Goal: Task Accomplishment & Management: Manage account settings

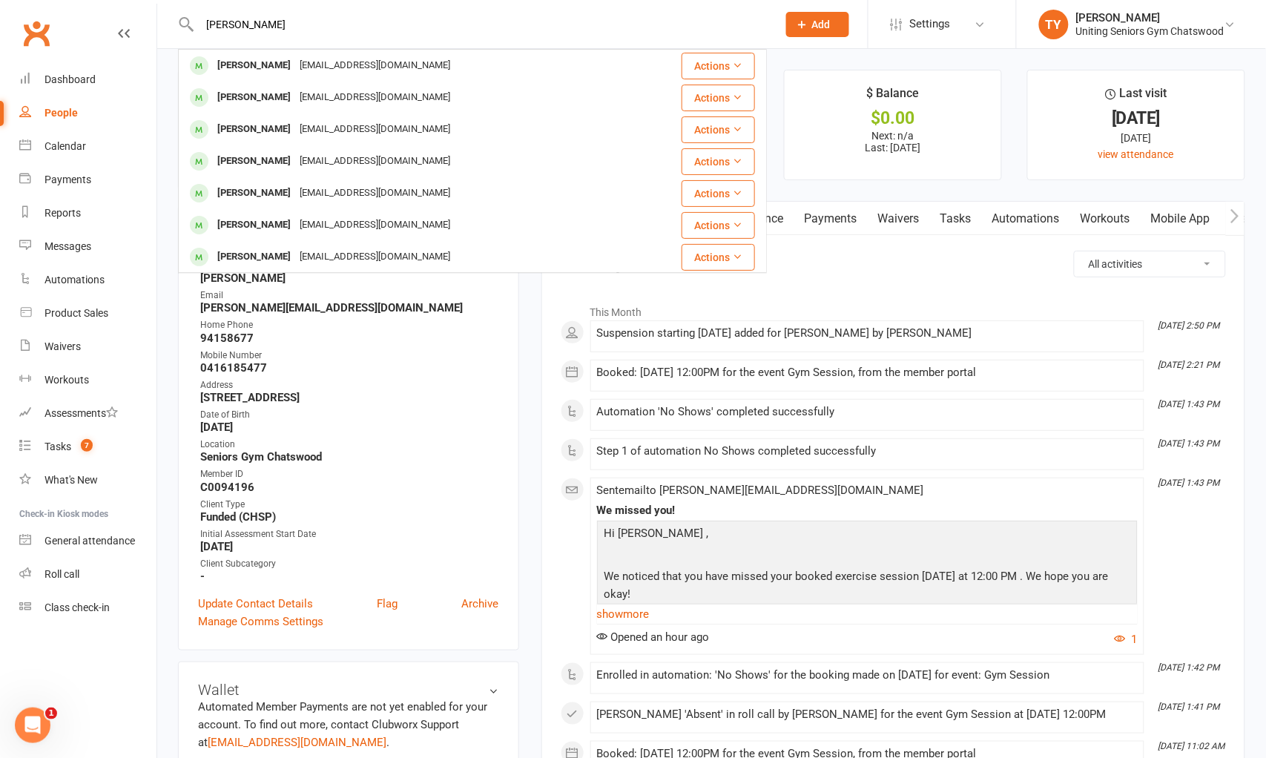
type input "[PERSON_NAME]"
click at [308, 64] on div "[EMAIL_ADDRESS][DOMAIN_NAME]" at bounding box center [374, 66] width 159 height 22
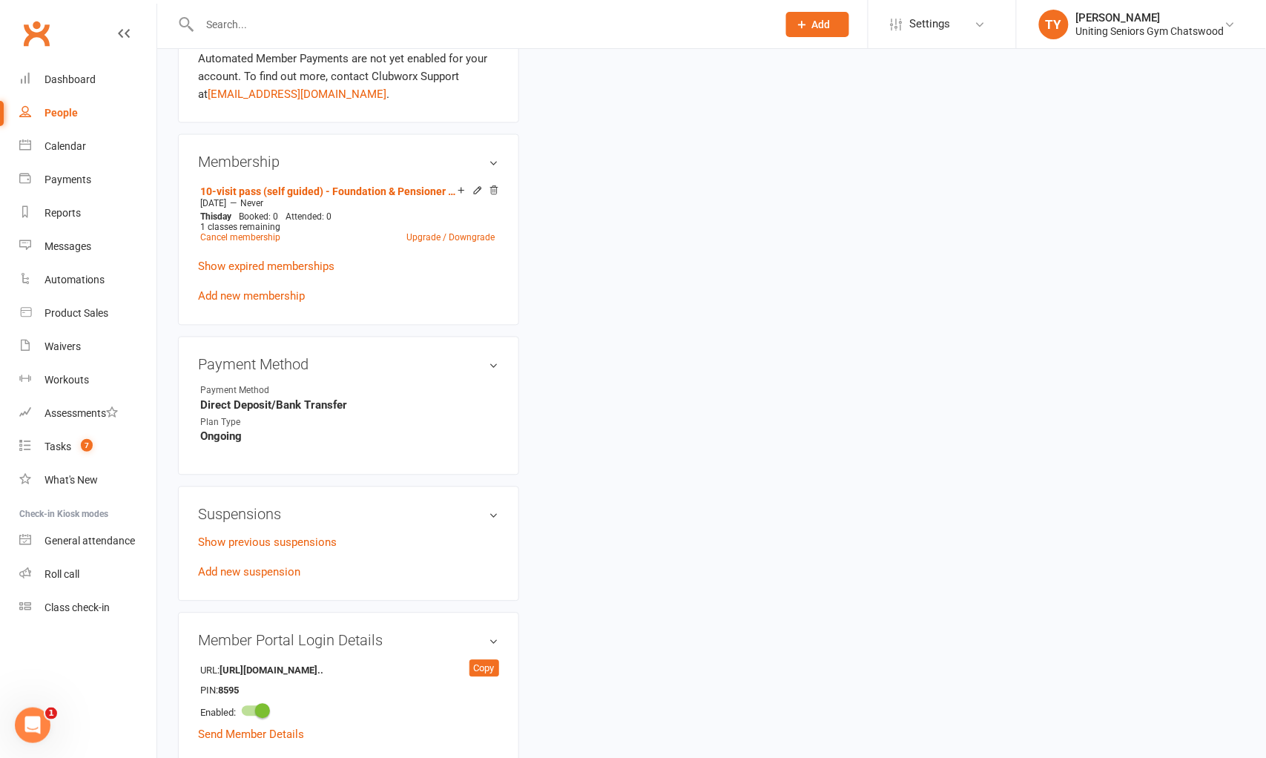
scroll to position [659, 0]
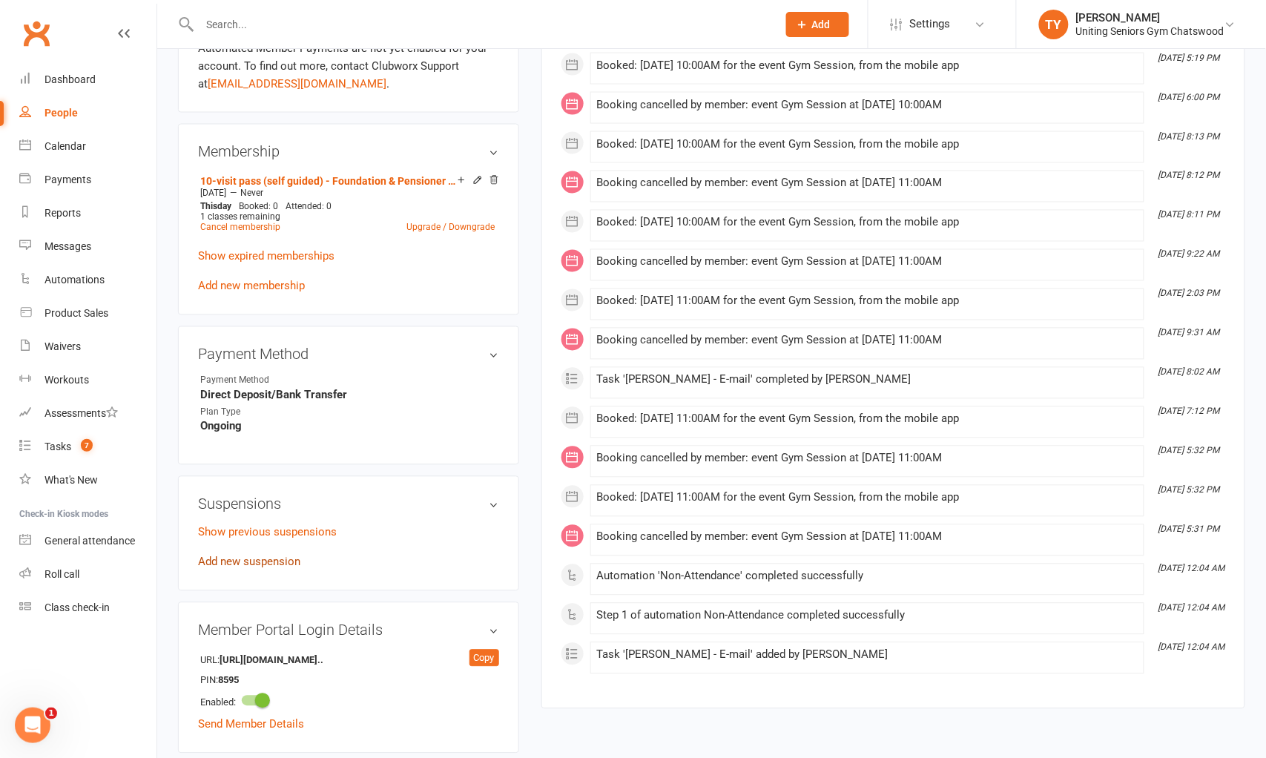
click at [276, 562] on link "Add new suspension" at bounding box center [249, 562] width 102 height 13
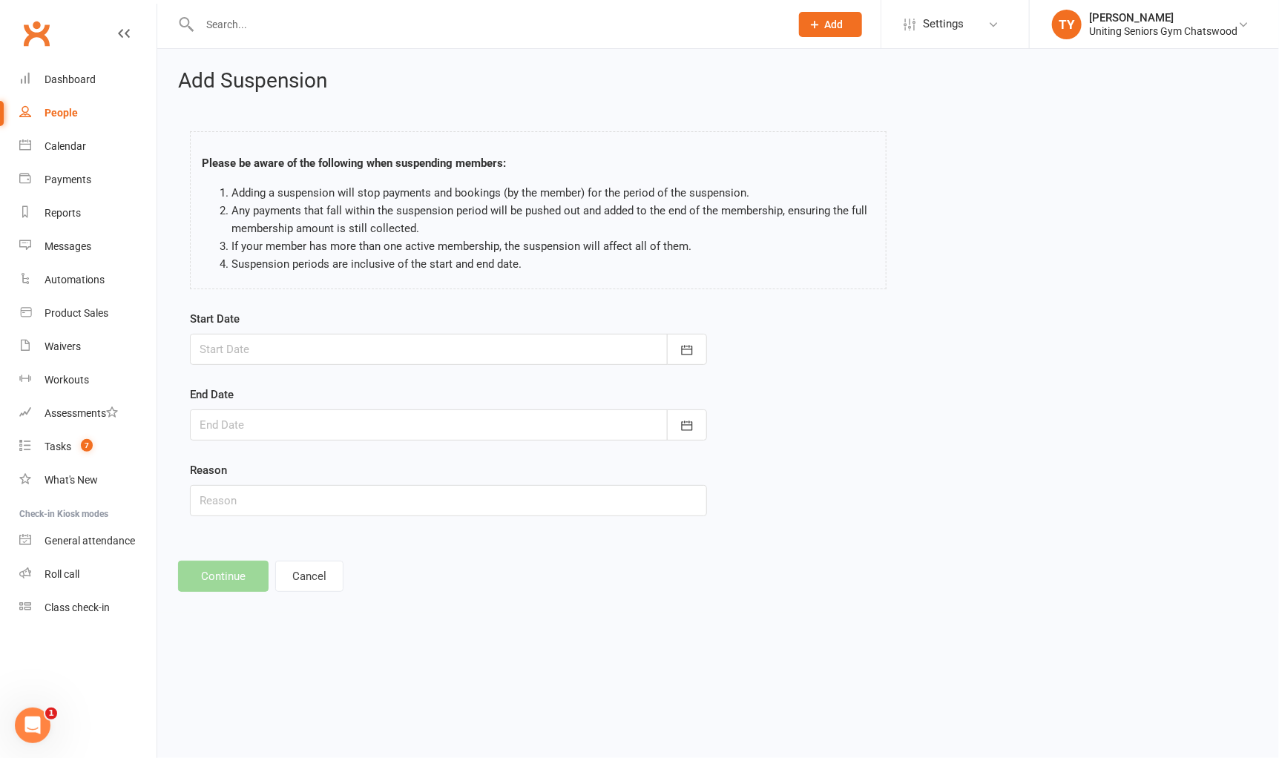
click at [592, 352] on div at bounding box center [448, 349] width 517 height 31
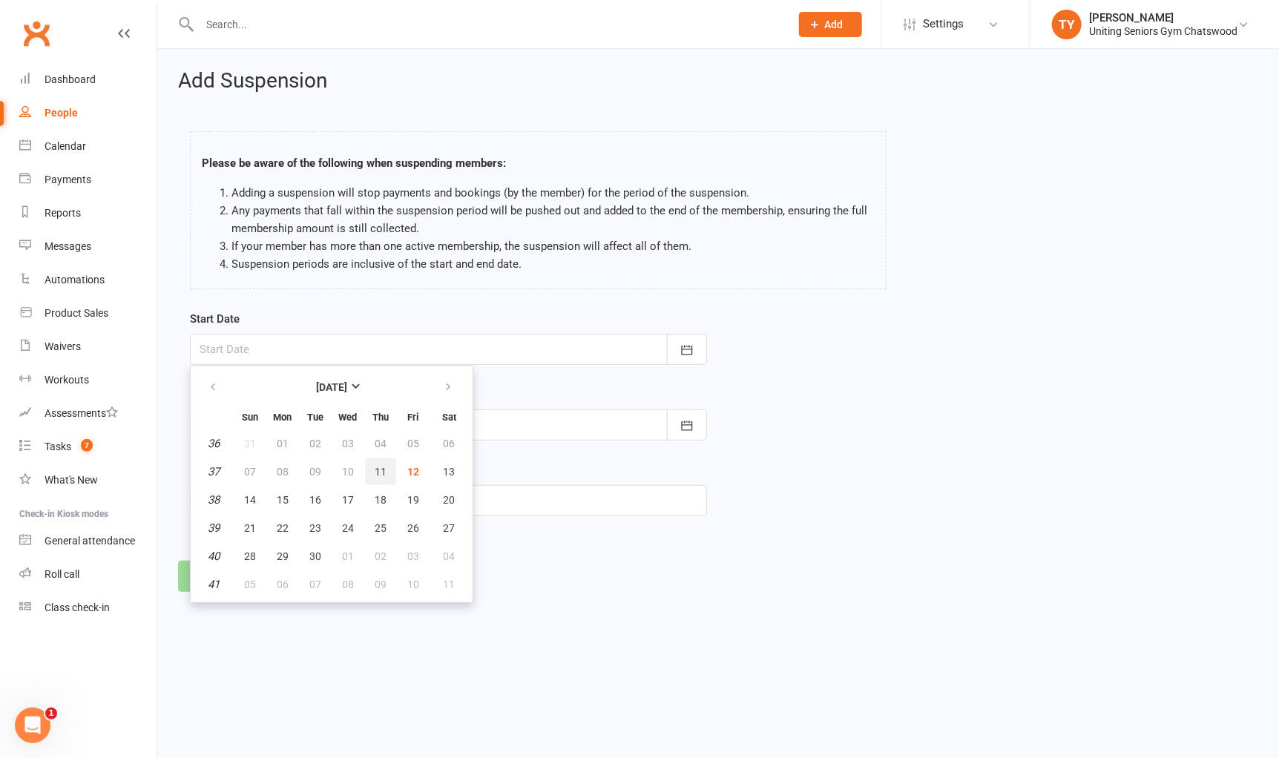
click at [375, 466] on span "11" at bounding box center [381, 472] width 12 height 12
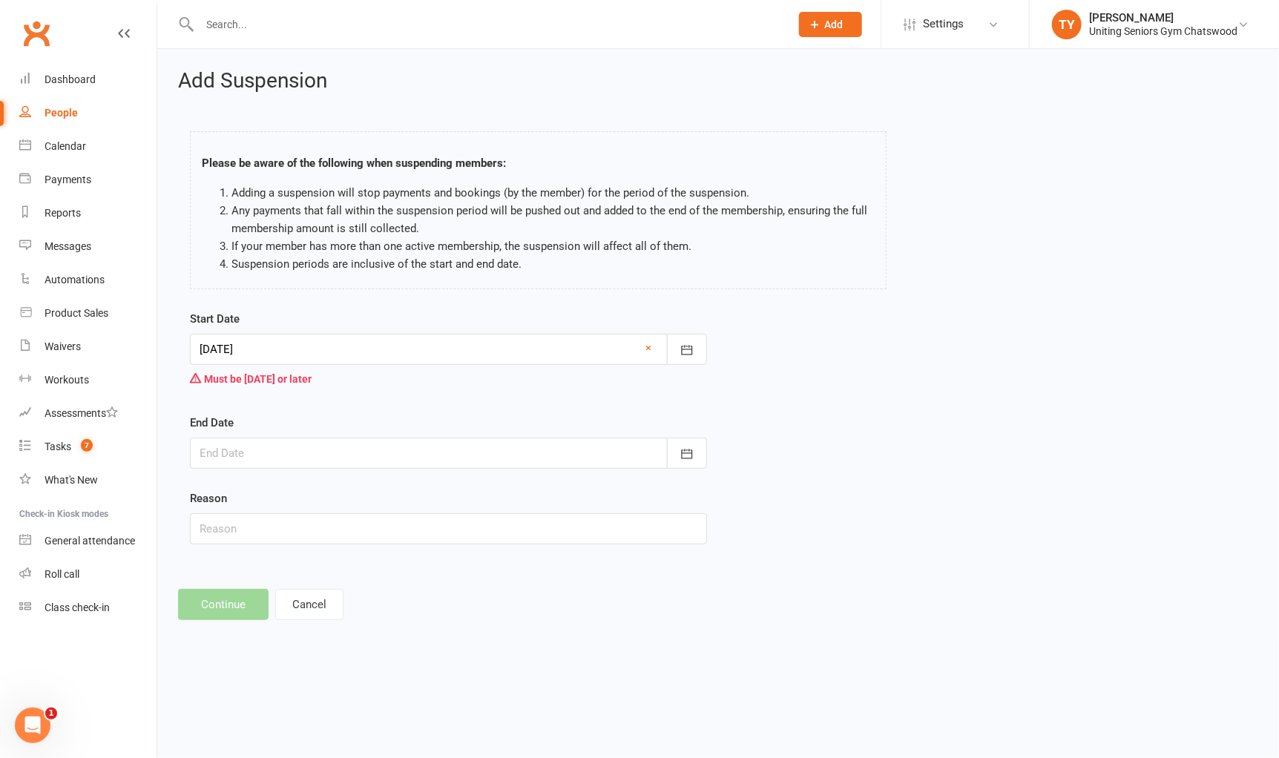
click at [462, 343] on div at bounding box center [448, 349] width 517 height 31
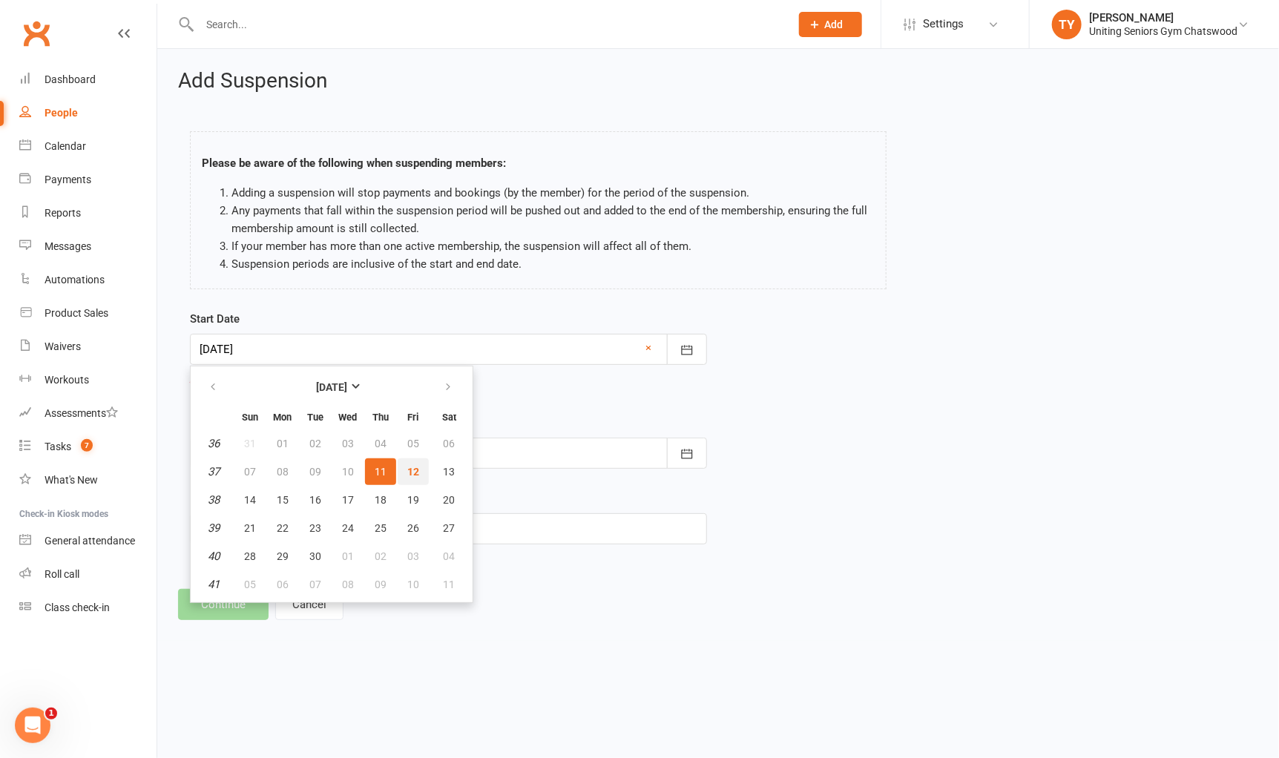
click at [409, 473] on span "12" at bounding box center [413, 472] width 12 height 12
type input "[DATE]"
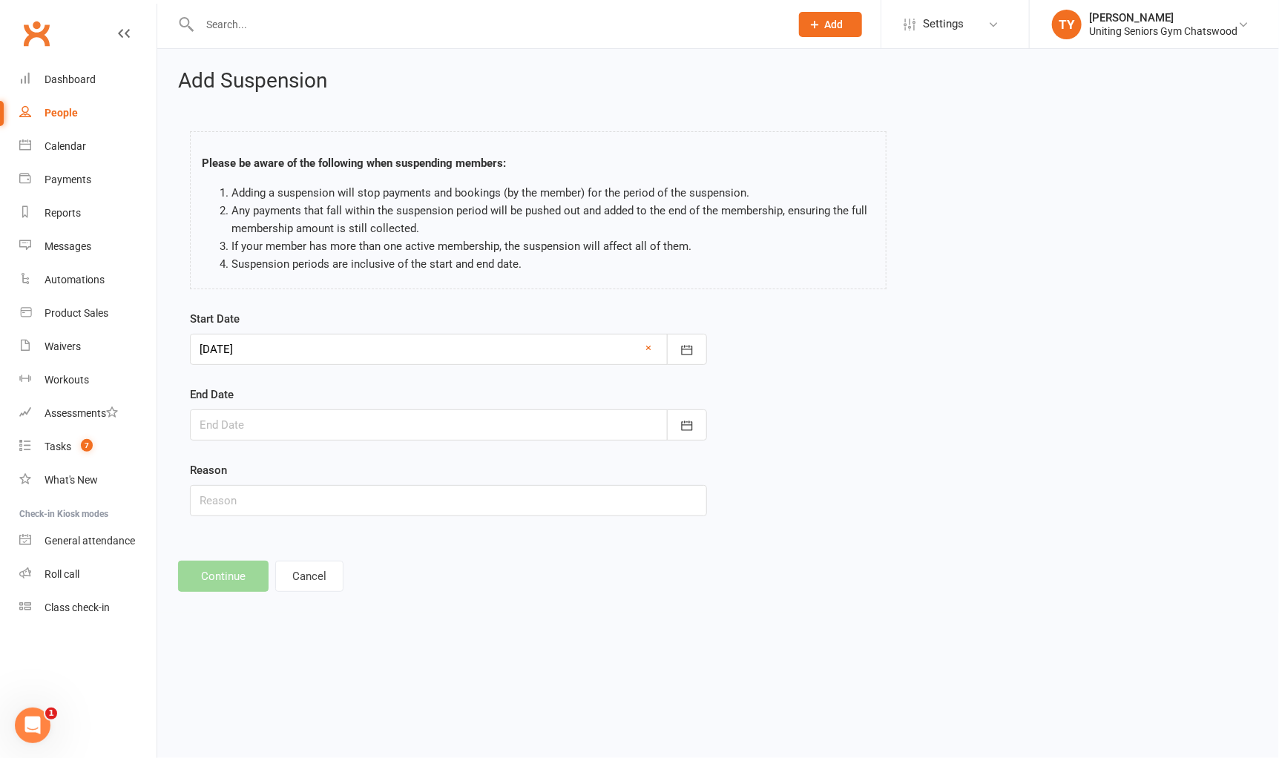
click at [480, 435] on div at bounding box center [448, 424] width 517 height 31
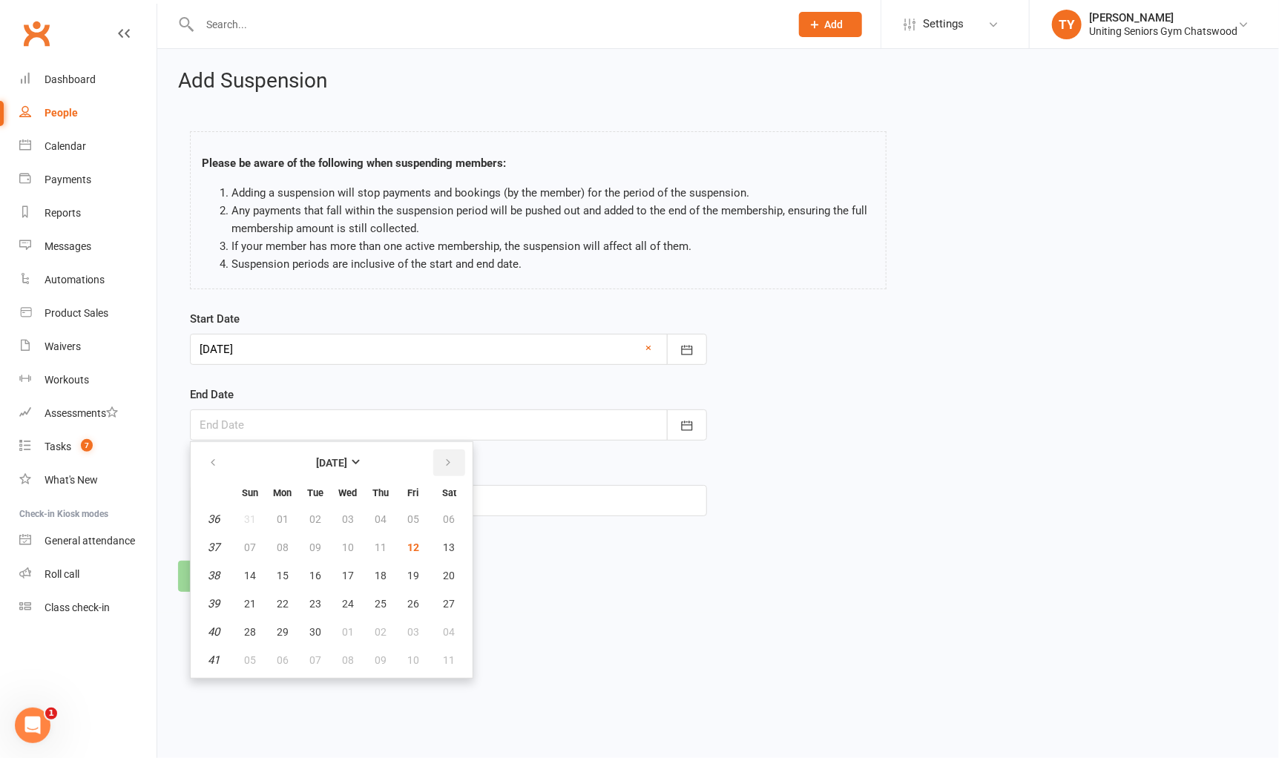
click at [443, 463] on icon "button" at bounding box center [448, 463] width 10 height 12
click at [447, 464] on button "button" at bounding box center [449, 463] width 32 height 27
click at [235, 658] on button "30" at bounding box center [249, 660] width 31 height 27
type input "[DATE]"
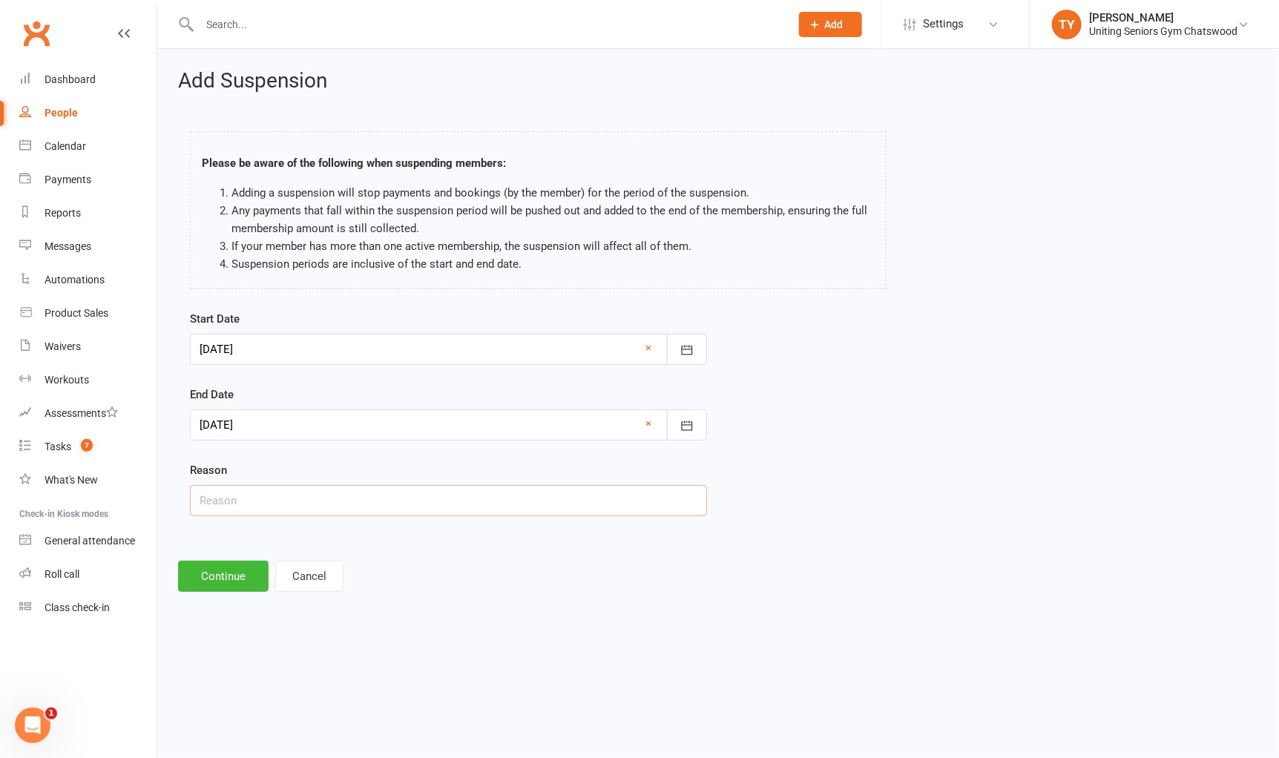
click at [329, 497] on input "text" at bounding box center [448, 500] width 517 height 31
type input "Singapore for personal reasons"
click at [249, 568] on button "Continue" at bounding box center [223, 576] width 91 height 31
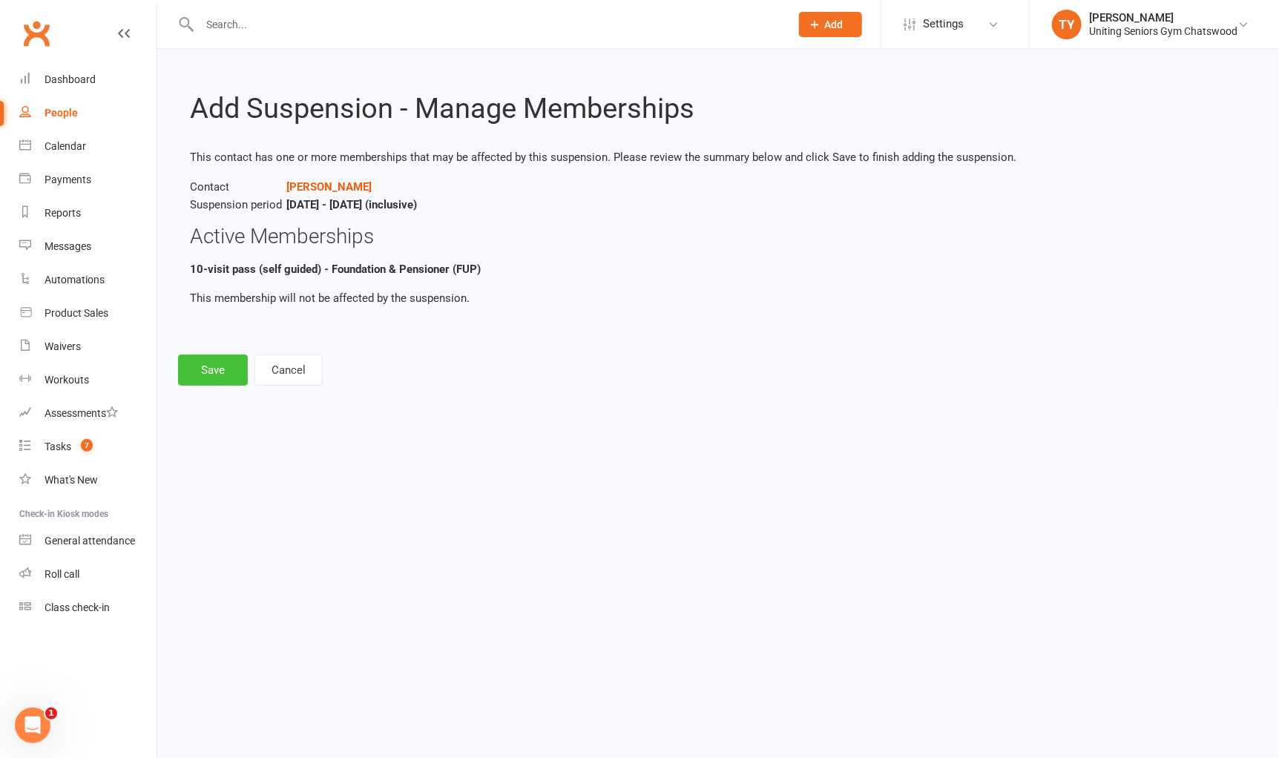
click at [226, 371] on button "Save" at bounding box center [213, 370] width 70 height 31
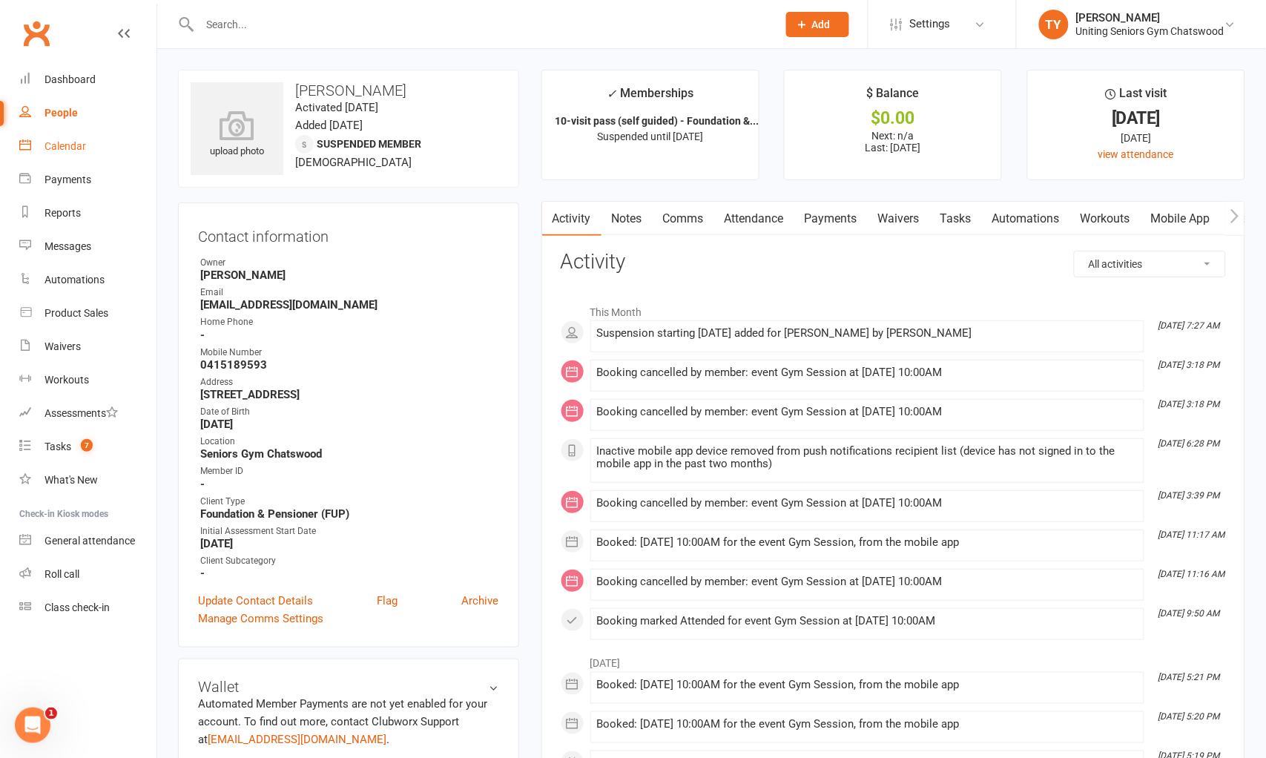
click at [50, 143] on div "Calendar" at bounding box center [66, 146] width 42 height 12
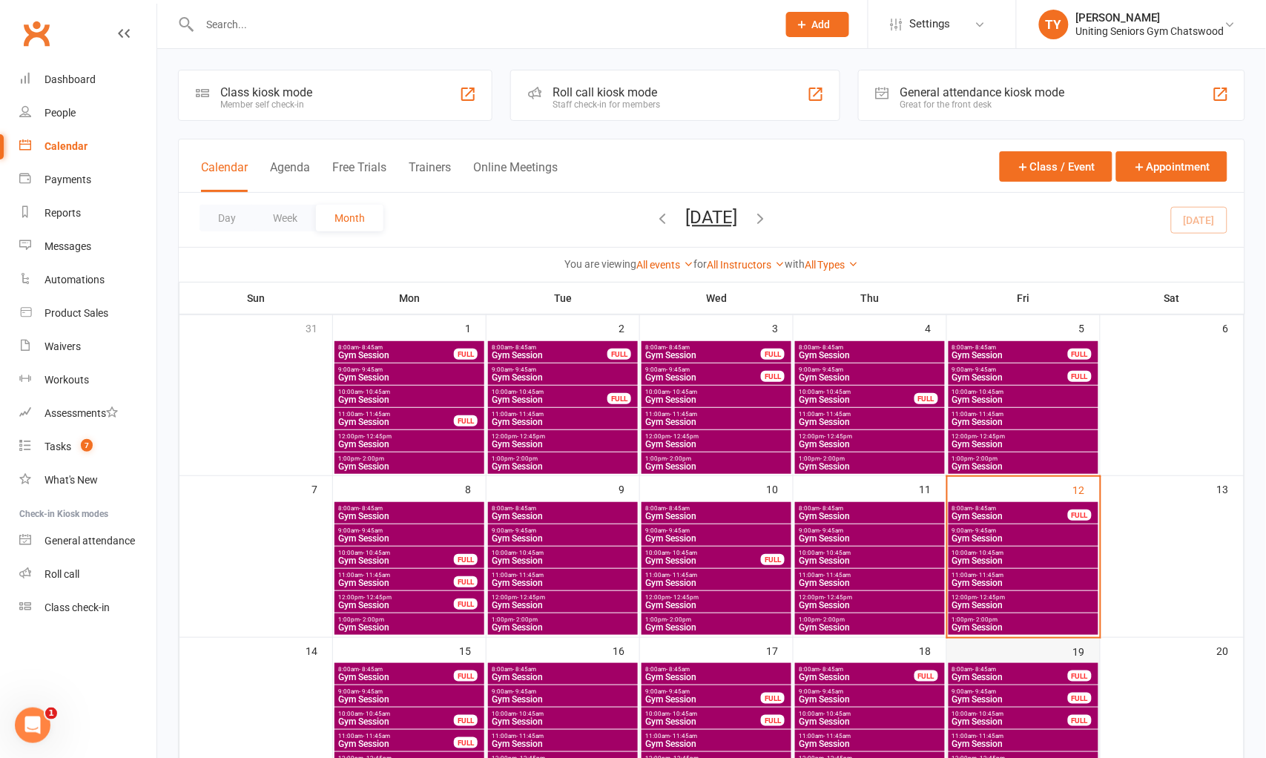
scroll to position [165, 0]
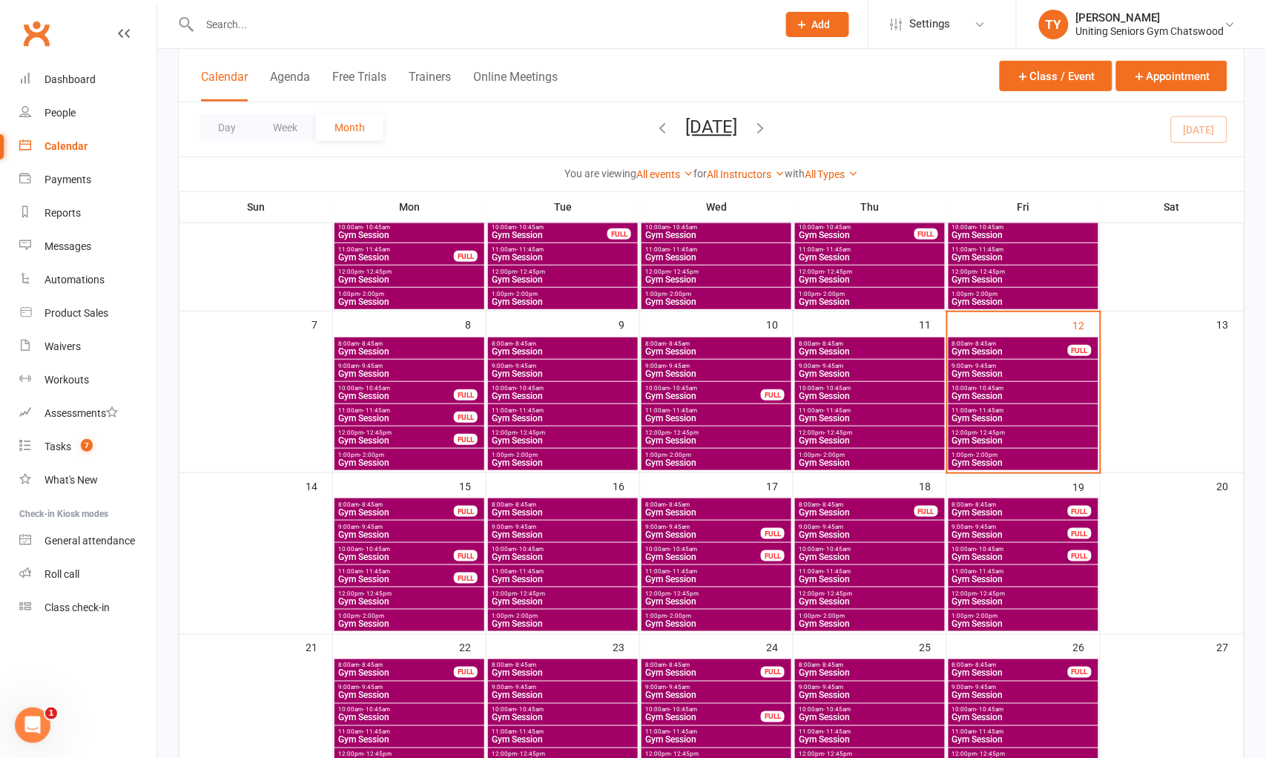
click at [1002, 341] on span "8:00am - 8:45am" at bounding box center [1010, 344] width 117 height 7
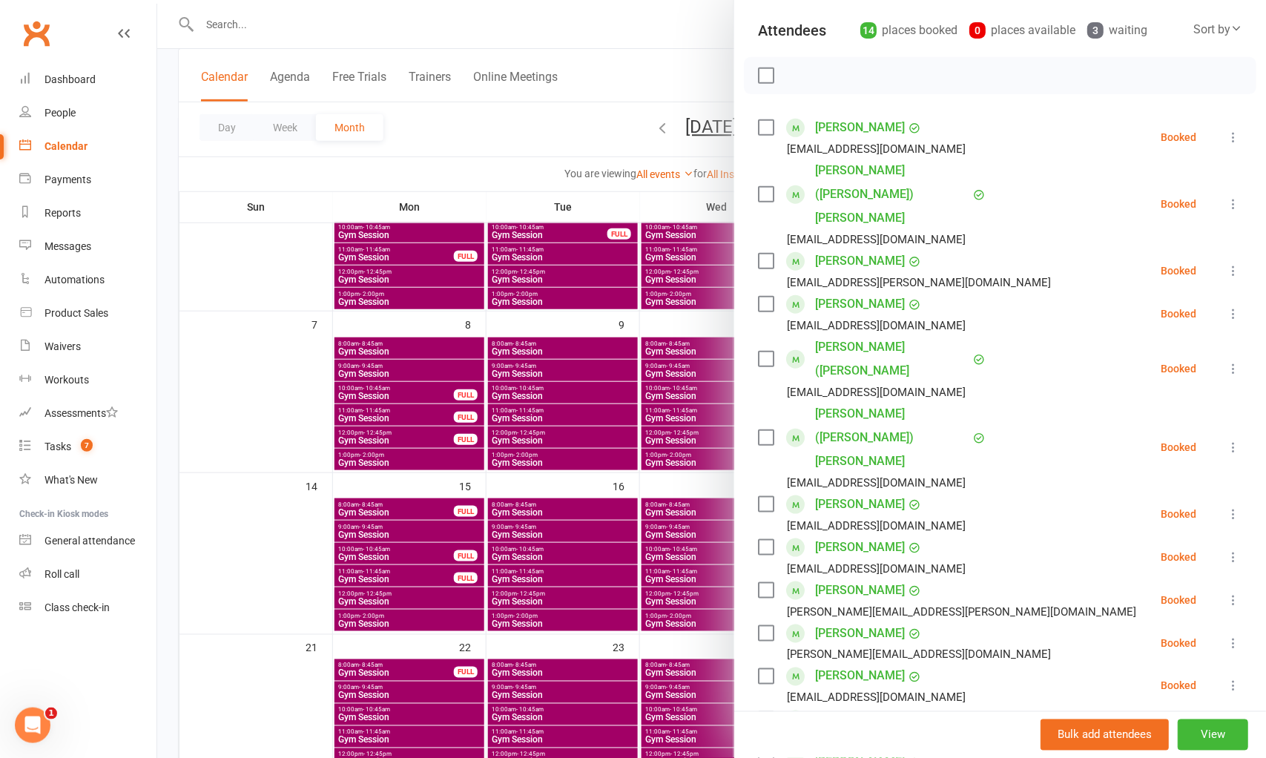
scroll to position [243, 0]
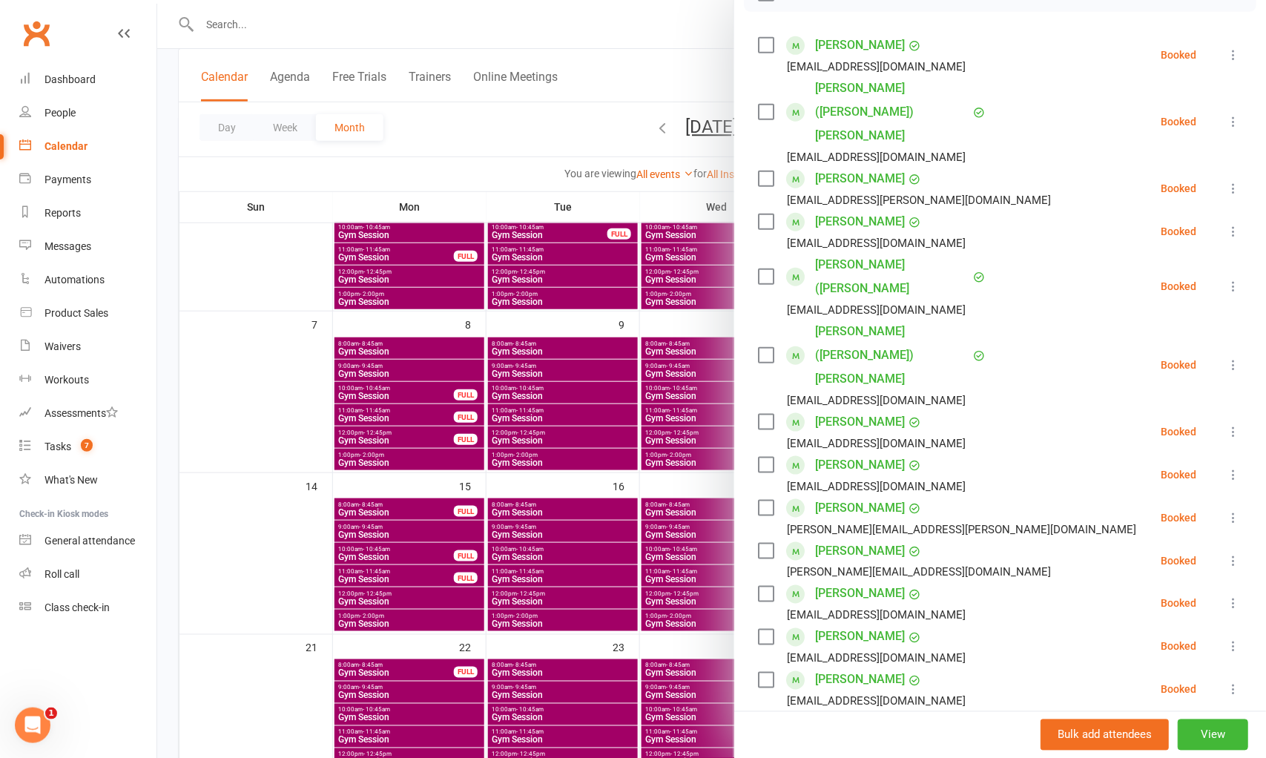
click at [658, 402] on div at bounding box center [711, 379] width 1109 height 758
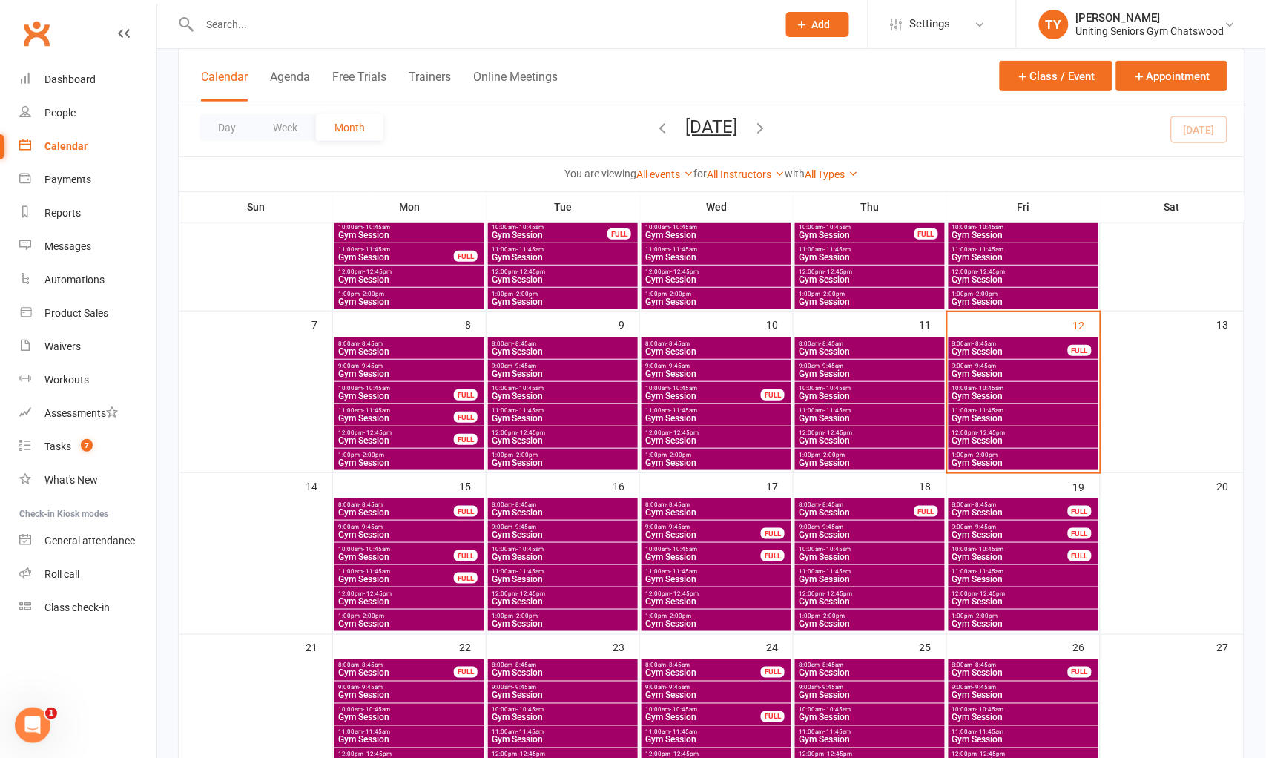
click at [1036, 375] on span "Gym Session" at bounding box center [1024, 373] width 144 height 9
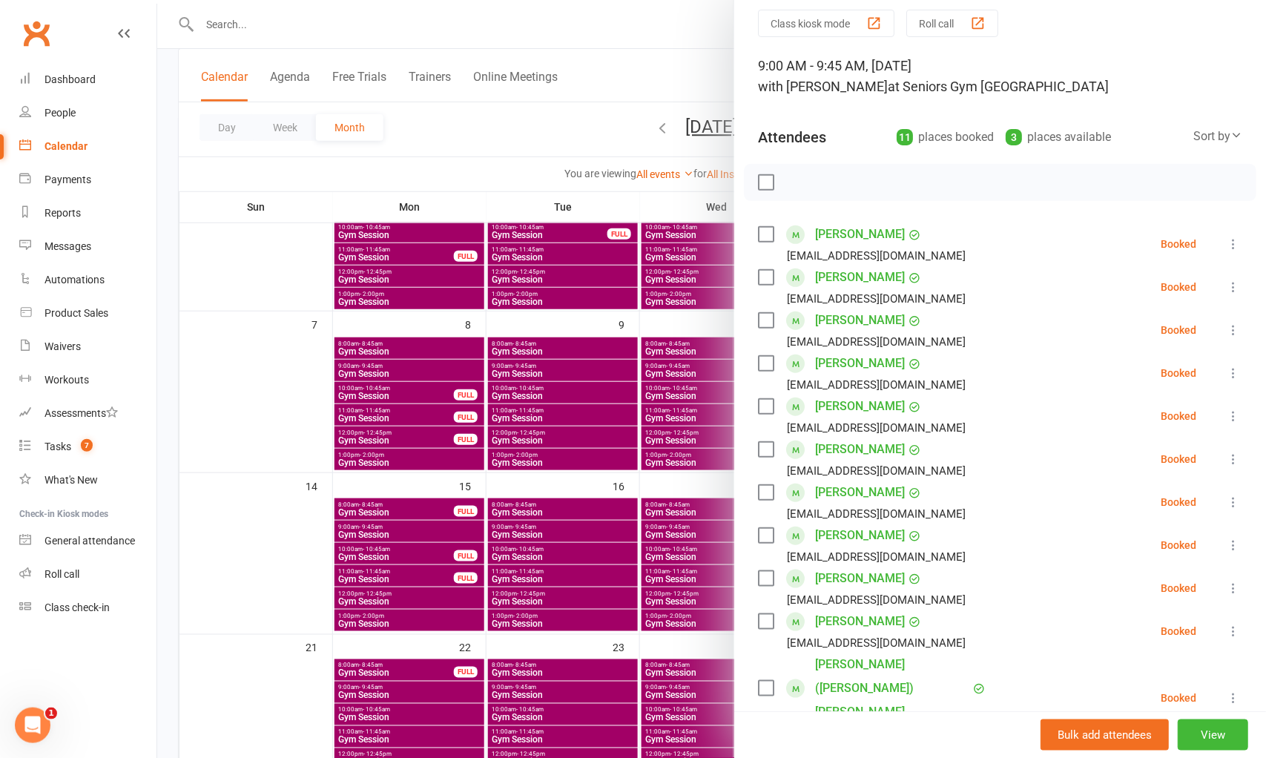
scroll to position [82, 0]
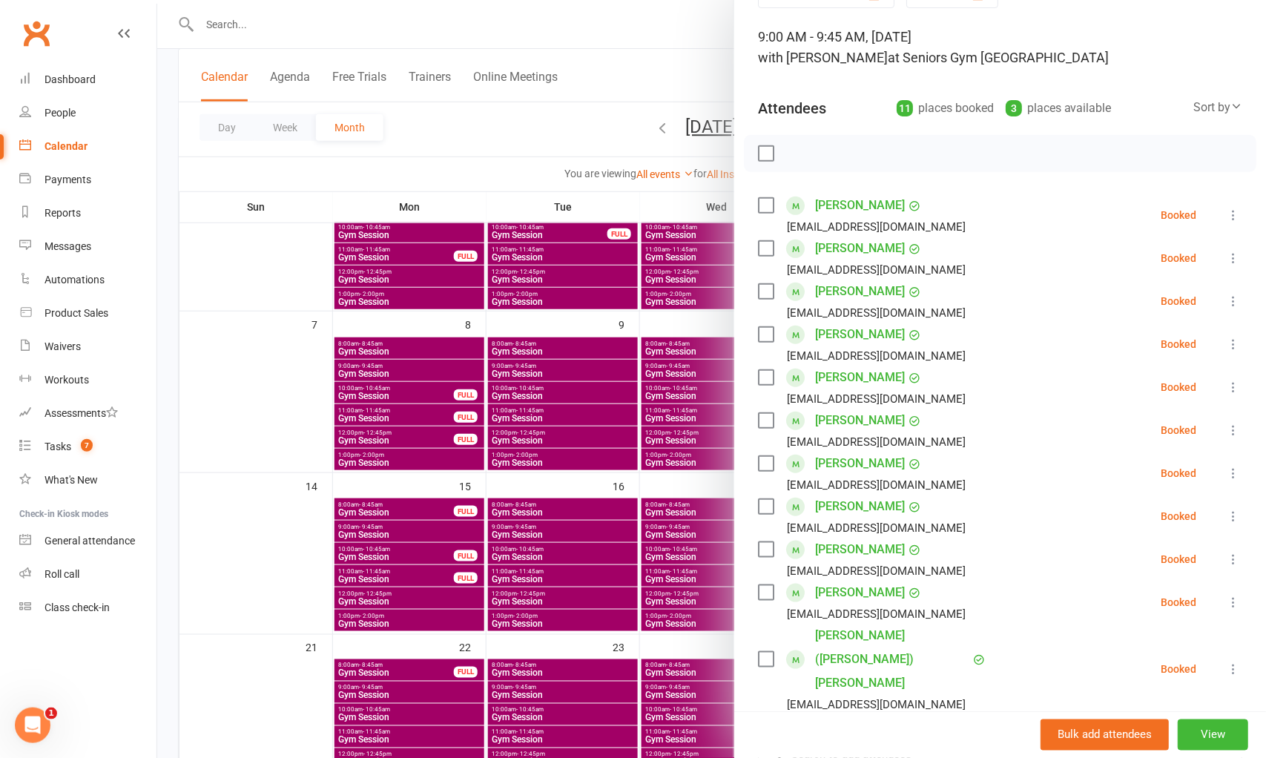
click at [593, 402] on div at bounding box center [711, 379] width 1109 height 758
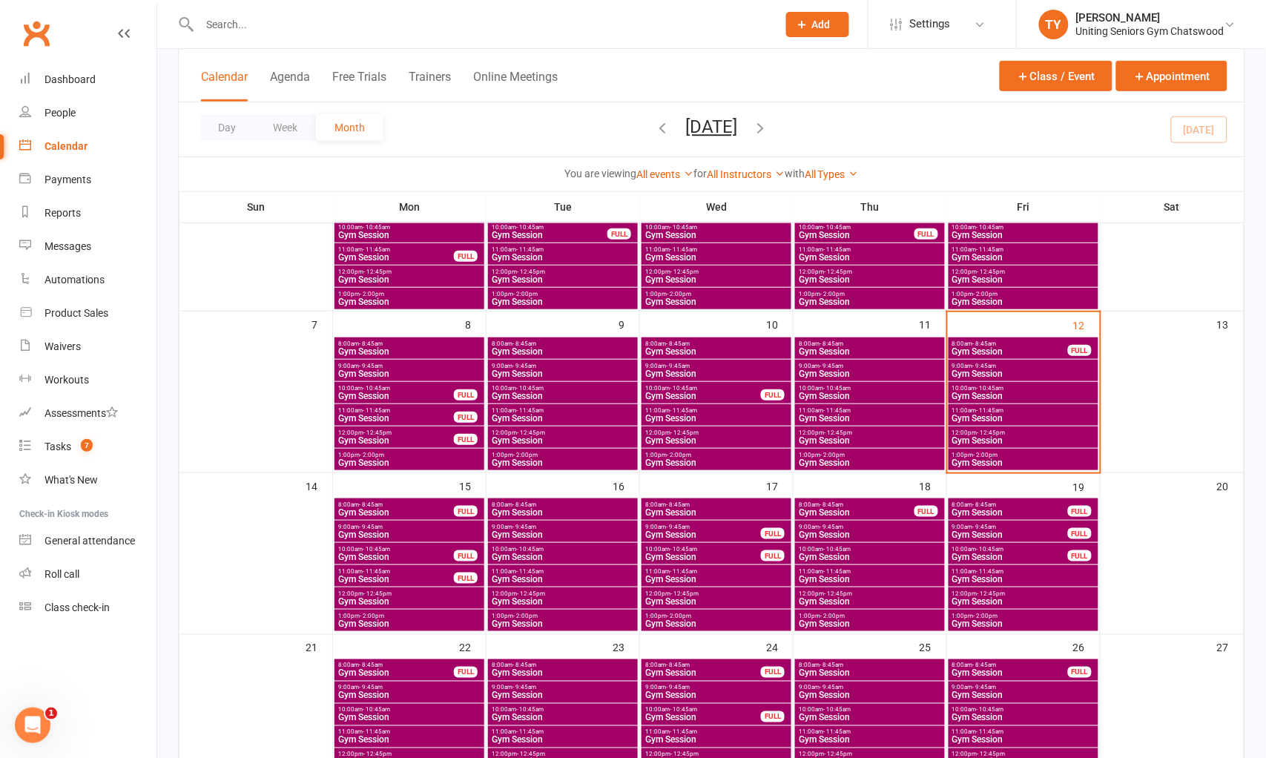
click at [1013, 393] on span "Gym Session" at bounding box center [1024, 396] width 144 height 9
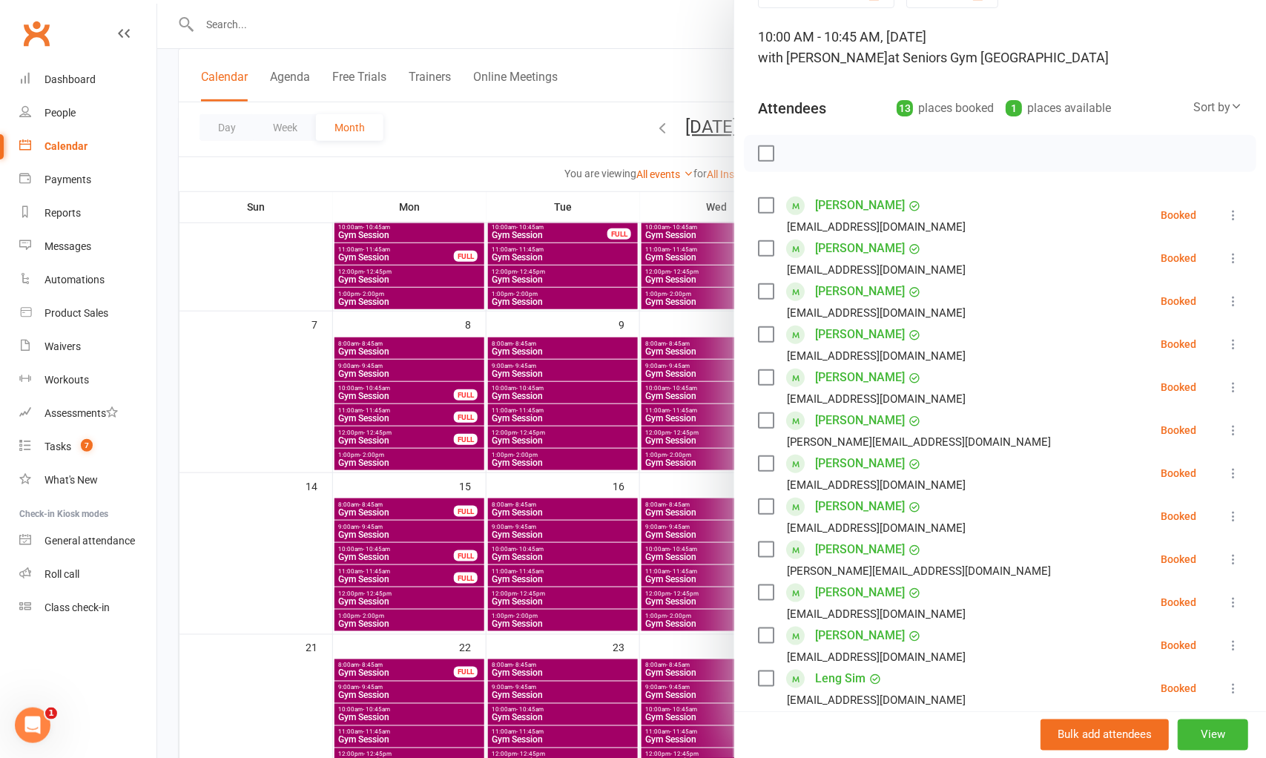
scroll to position [165, 0]
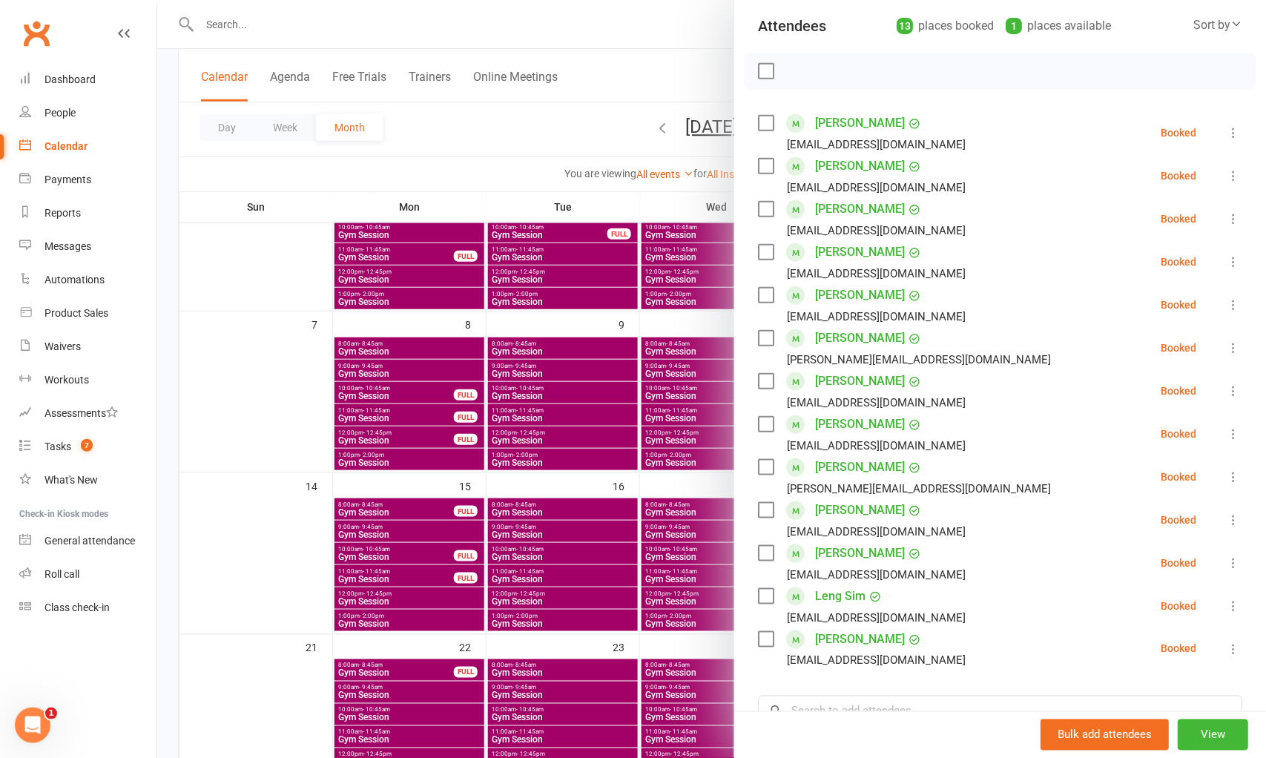
click at [690, 393] on div at bounding box center [711, 379] width 1109 height 758
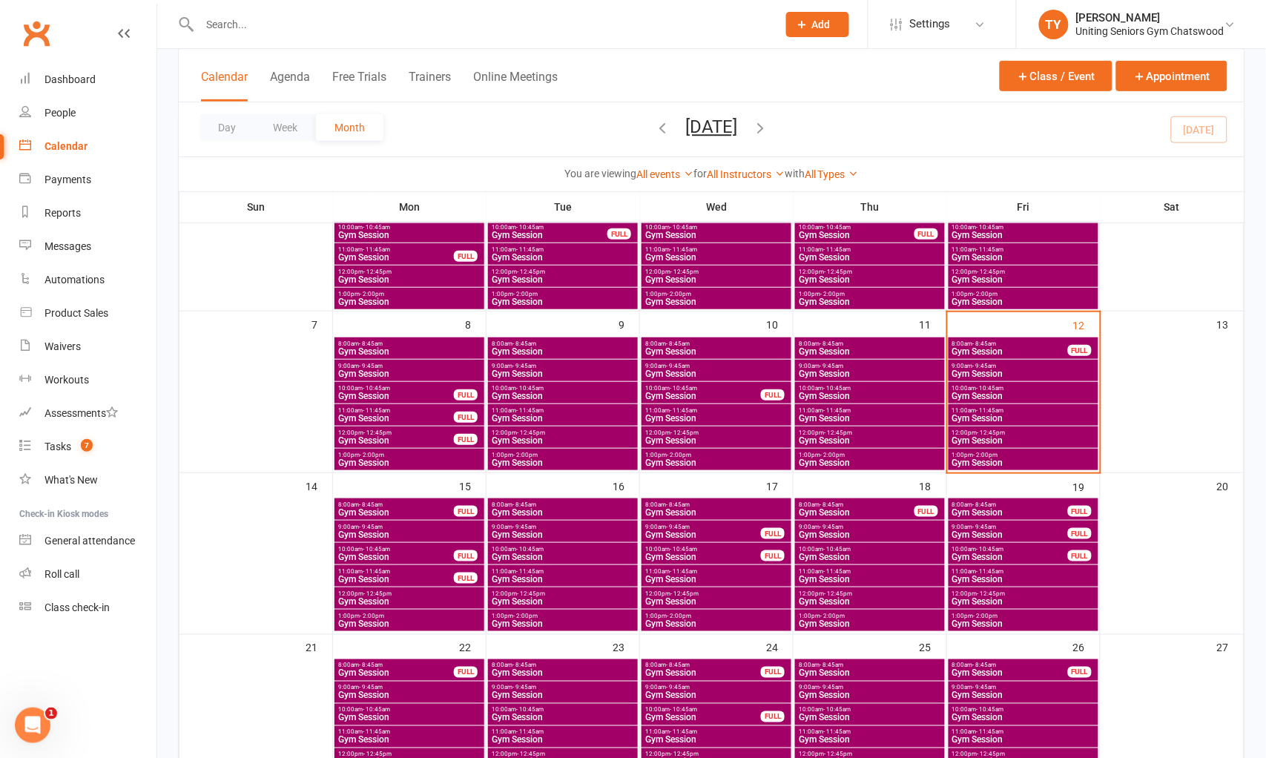
click at [969, 409] on span "11:00am - 11:45am" at bounding box center [1024, 410] width 144 height 7
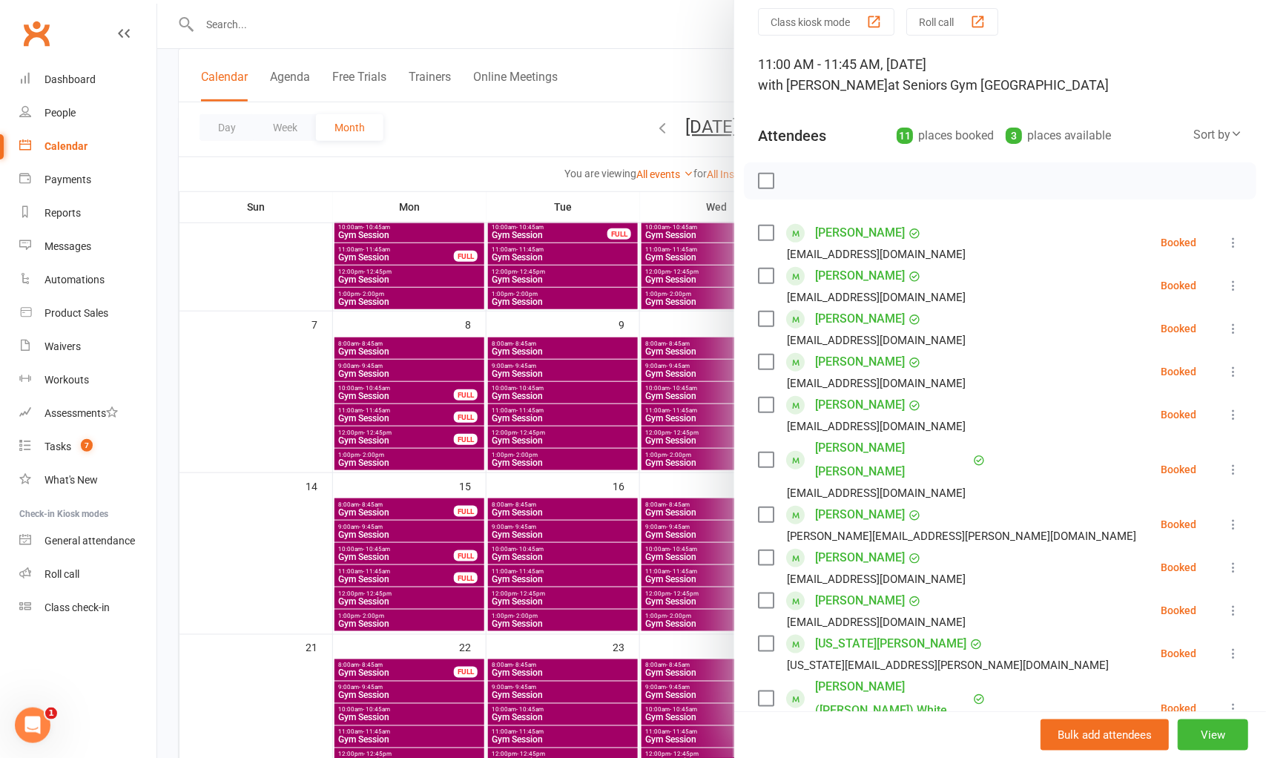
scroll to position [82, 0]
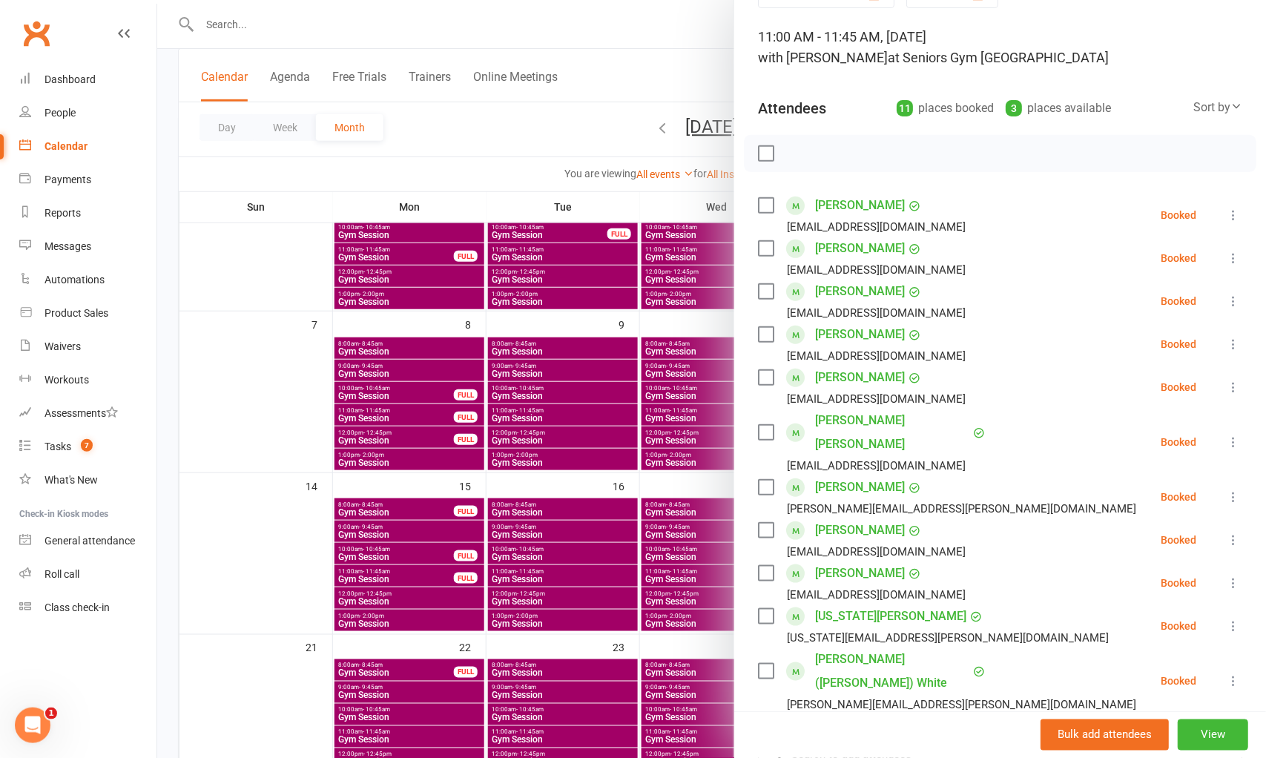
click at [687, 340] on div at bounding box center [711, 379] width 1109 height 758
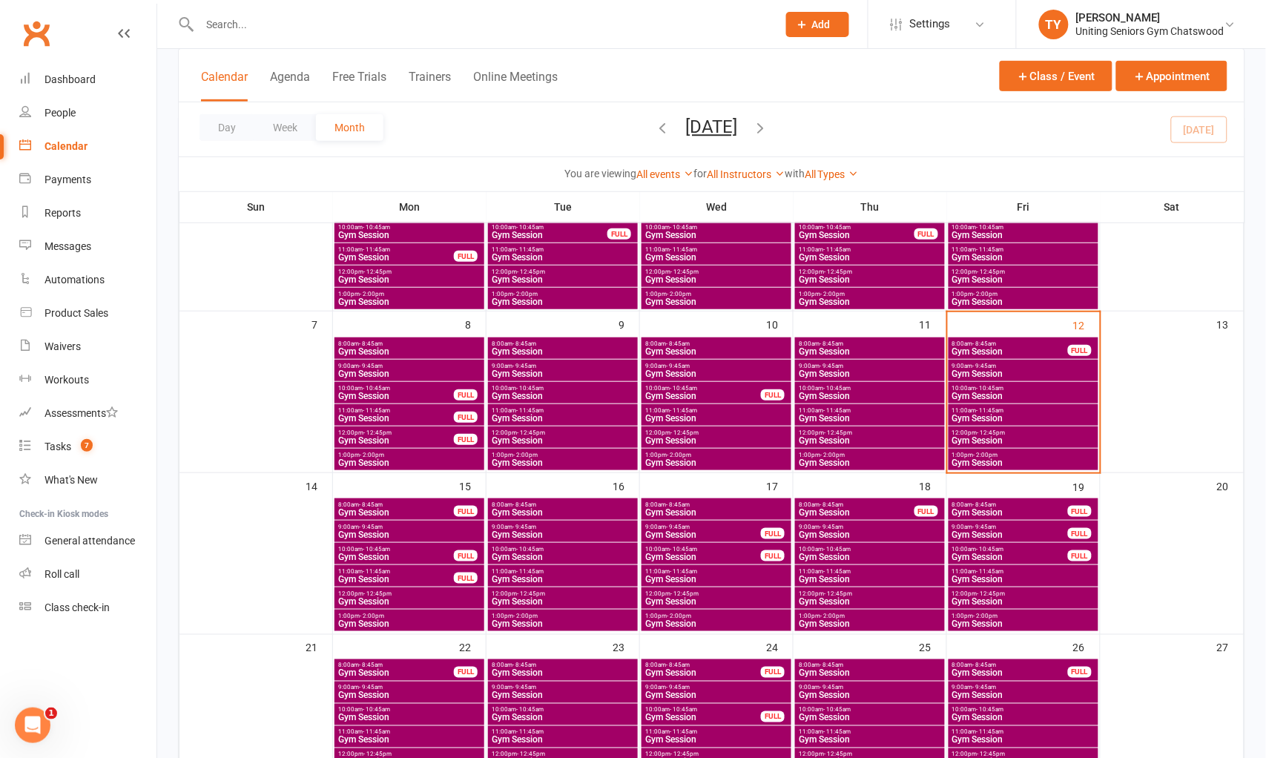
click at [969, 414] on span "Gym Session" at bounding box center [1024, 418] width 144 height 9
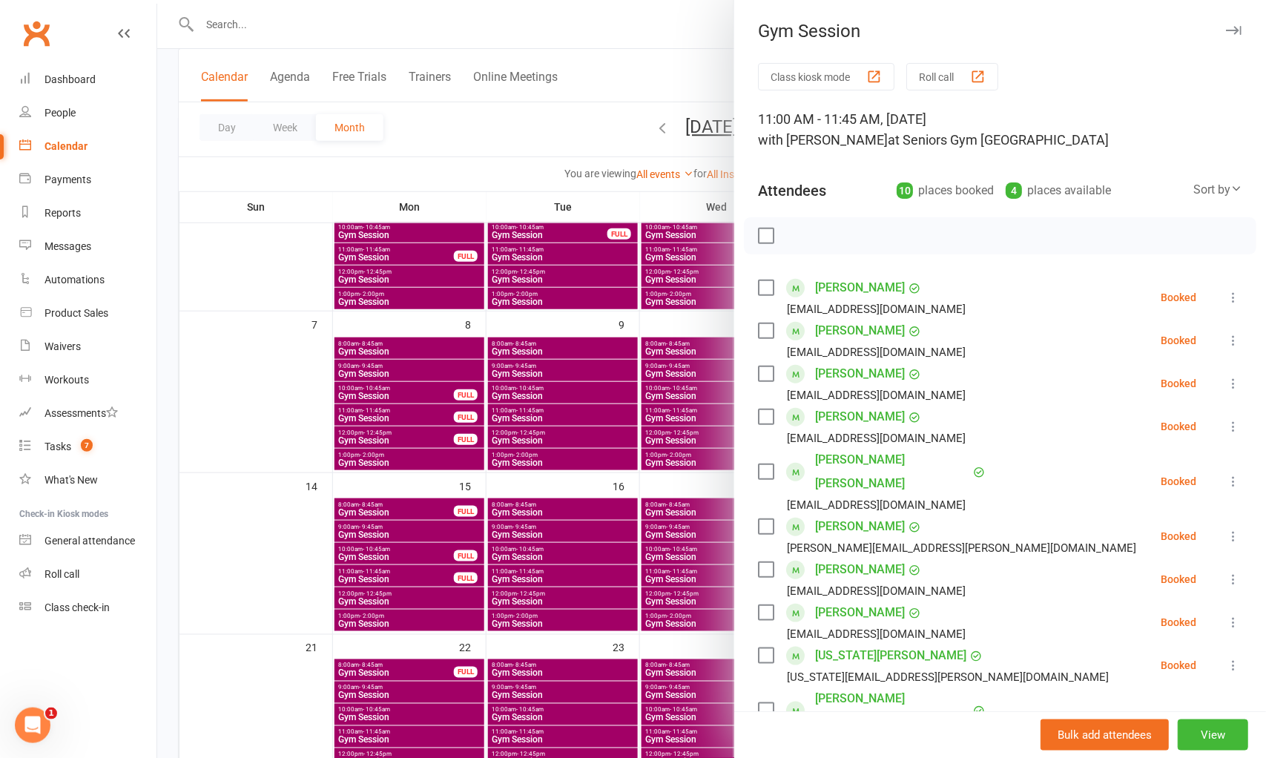
click at [598, 406] on div at bounding box center [711, 379] width 1109 height 758
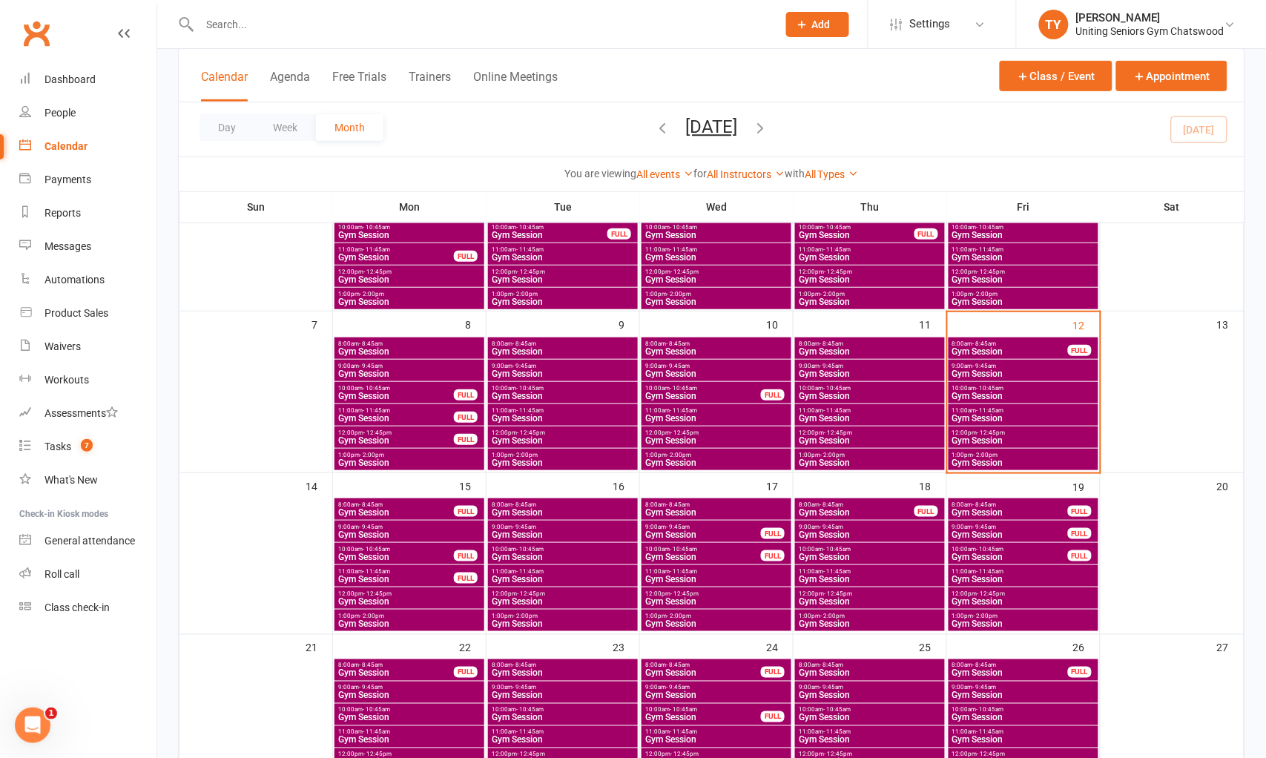
click at [987, 436] on span "Gym Session" at bounding box center [1024, 440] width 144 height 9
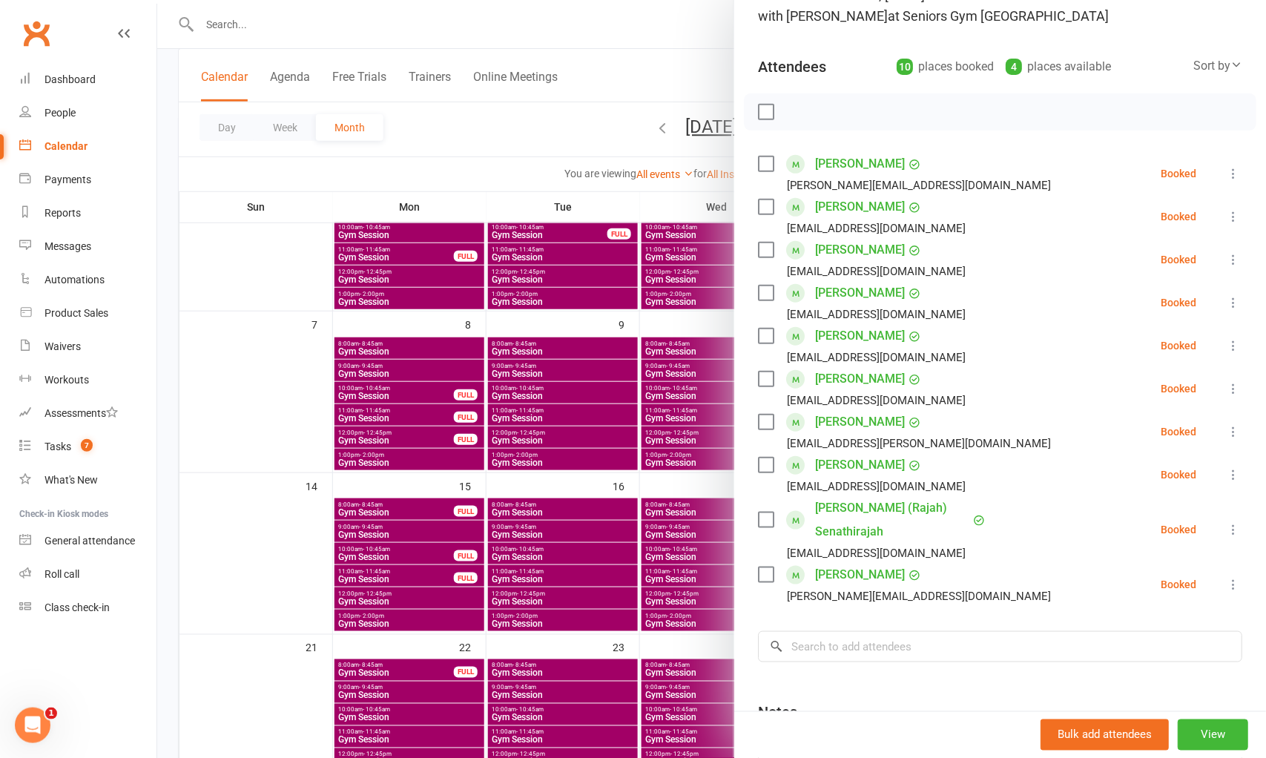
scroll to position [165, 0]
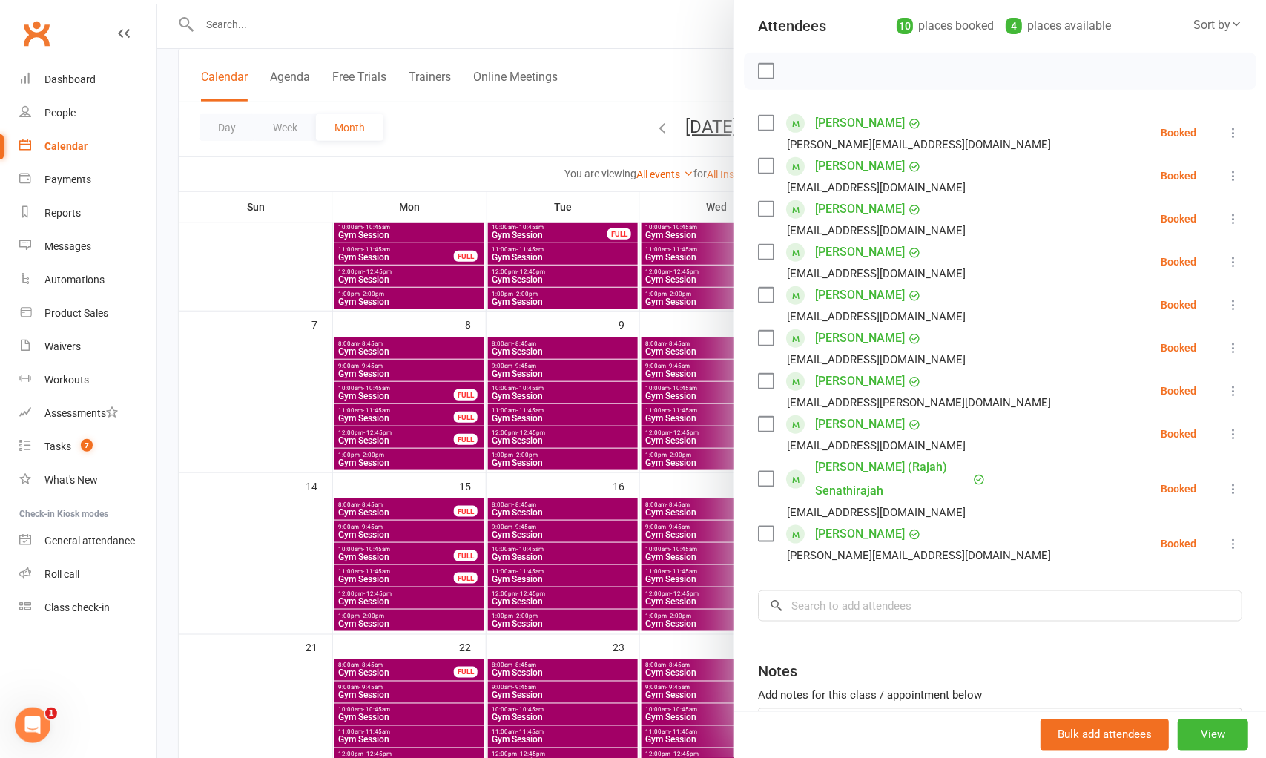
click at [661, 453] on div at bounding box center [711, 379] width 1109 height 758
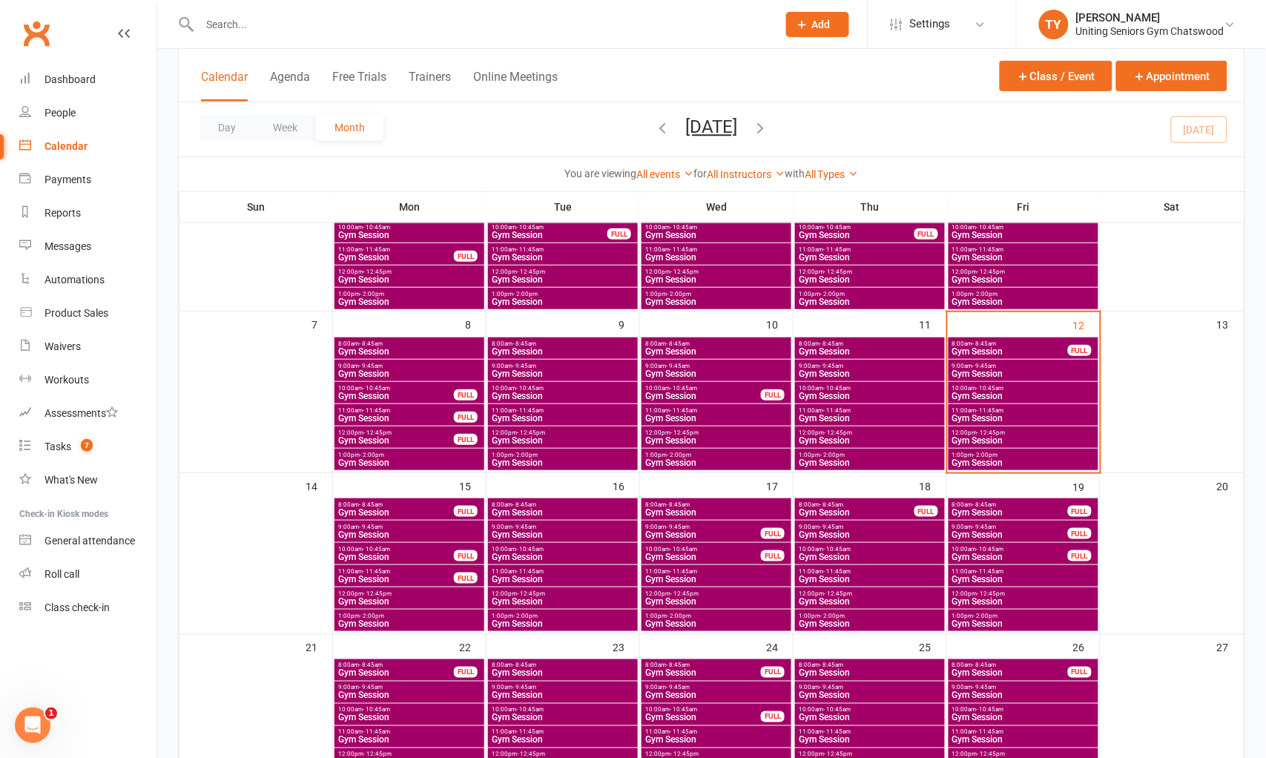
click at [978, 438] on span "Gym Session" at bounding box center [1024, 440] width 144 height 9
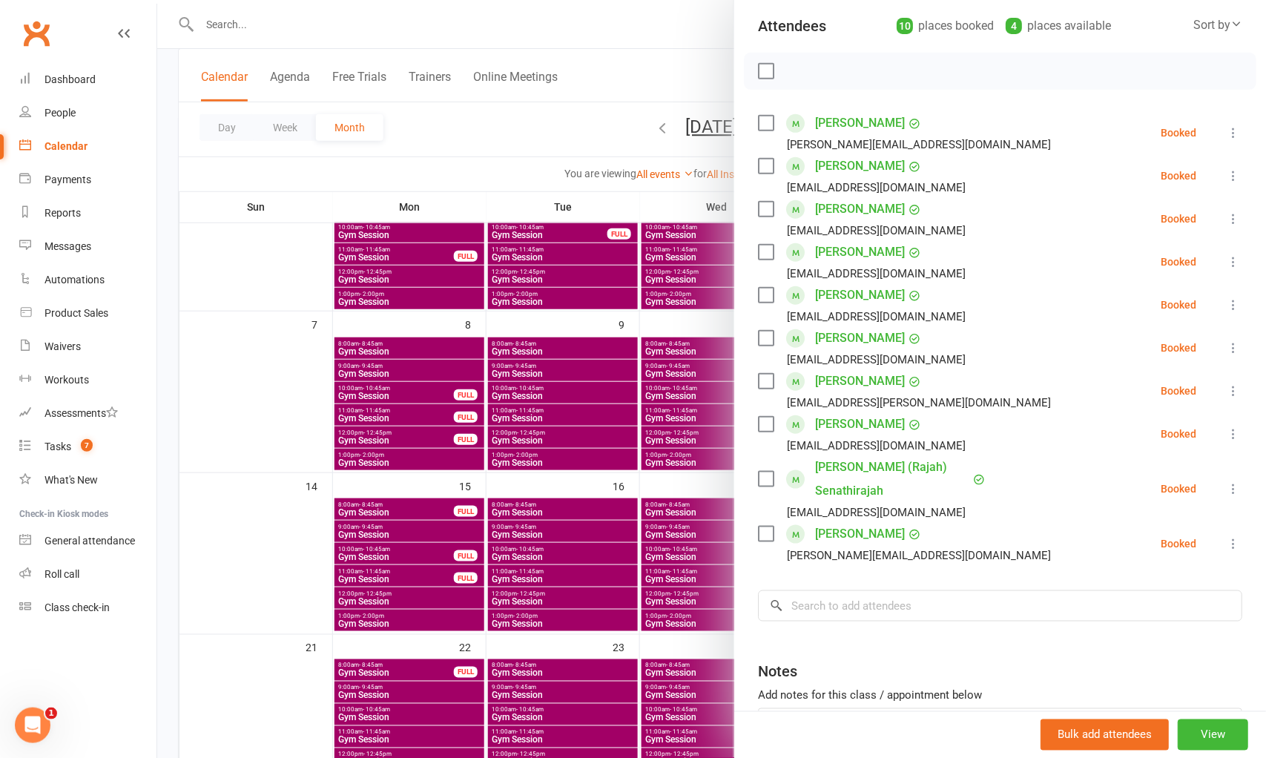
click at [651, 415] on div at bounding box center [711, 379] width 1109 height 758
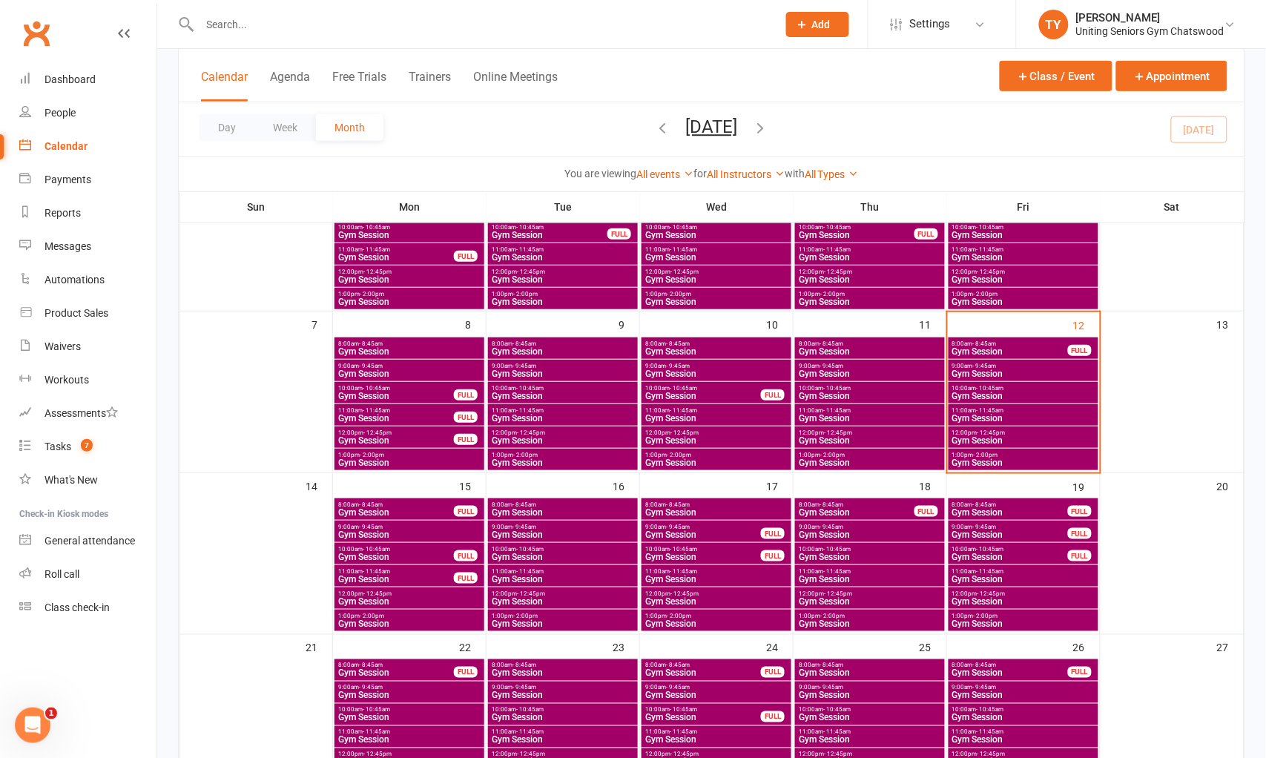
click at [999, 414] on span "Gym Session" at bounding box center [1024, 418] width 144 height 9
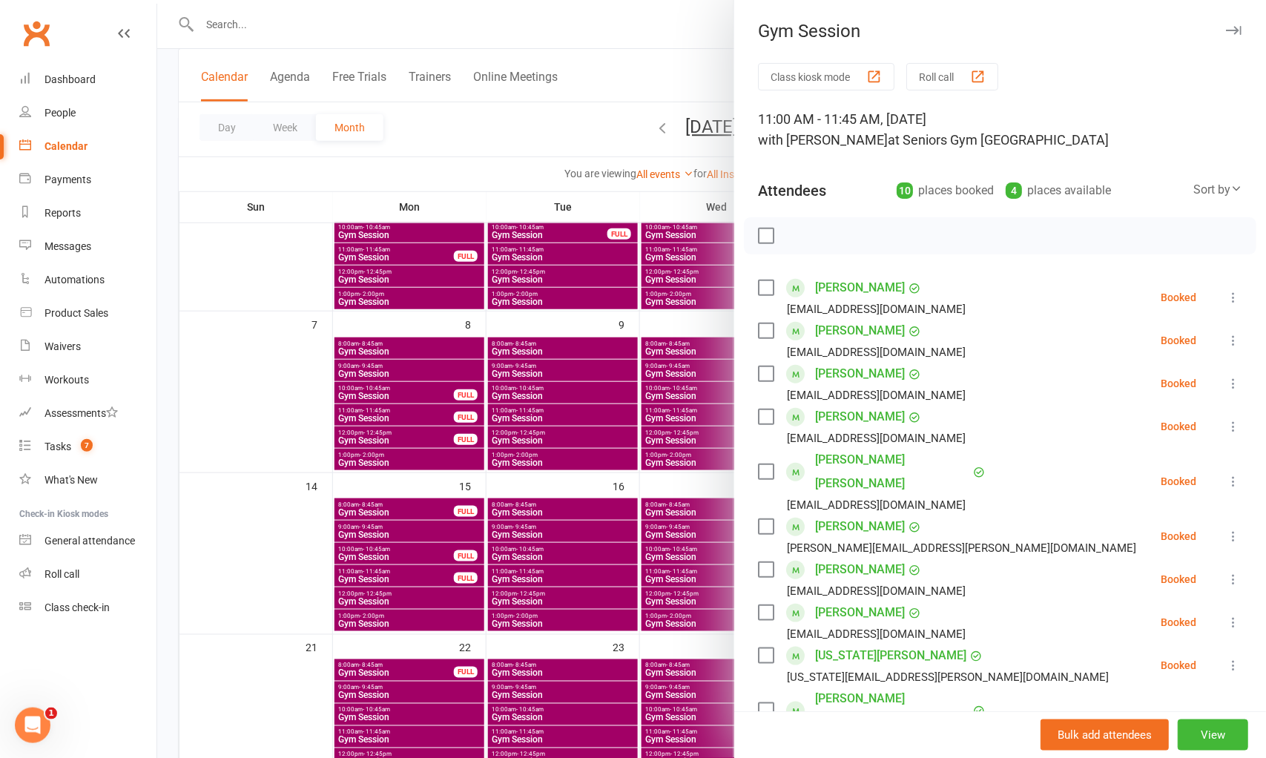
click at [676, 401] on div at bounding box center [711, 379] width 1109 height 758
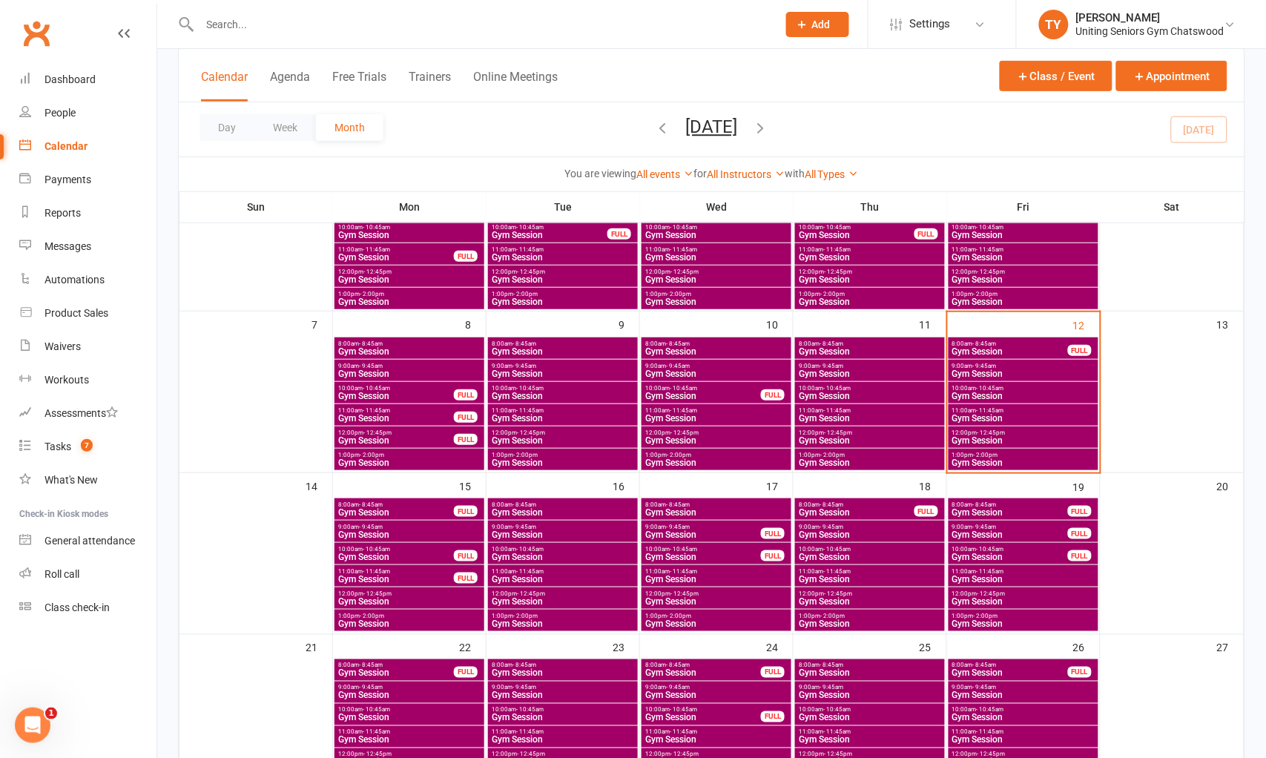
click at [981, 461] on span "Gym Session" at bounding box center [1024, 462] width 144 height 9
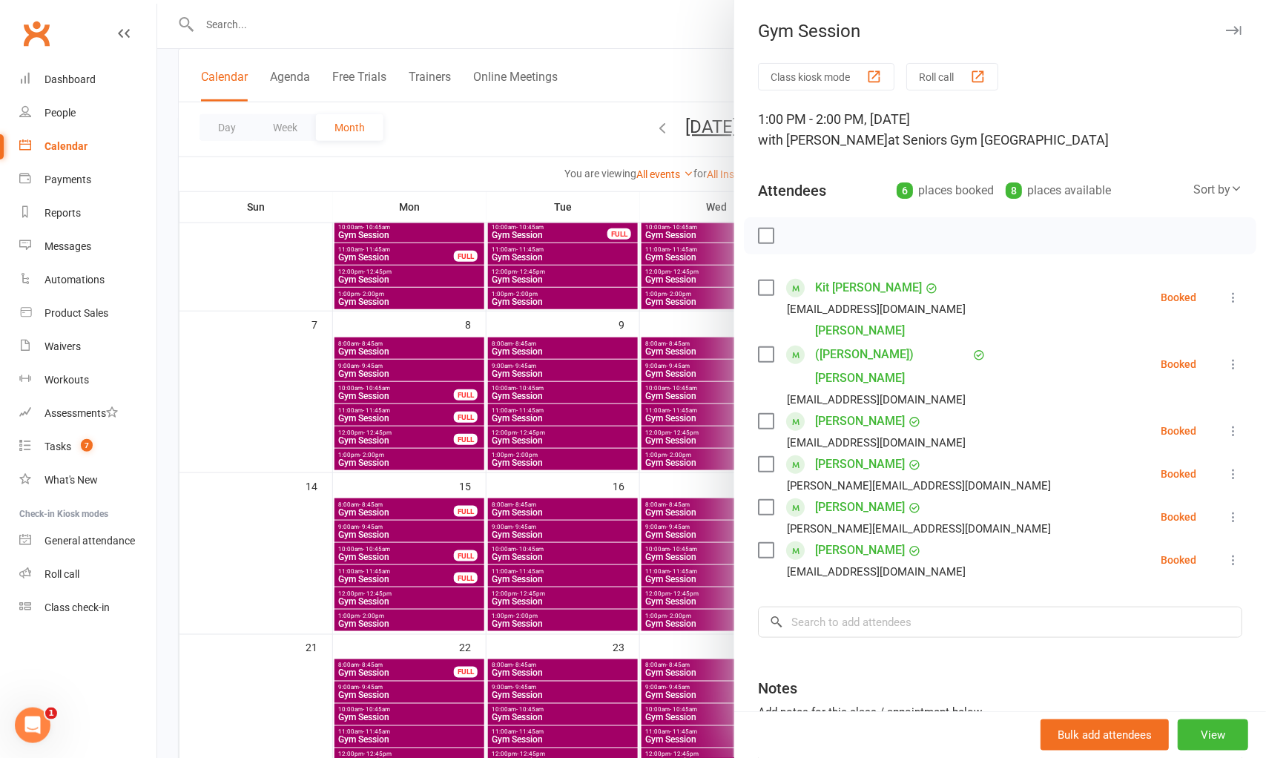
click at [545, 401] on div at bounding box center [711, 379] width 1109 height 758
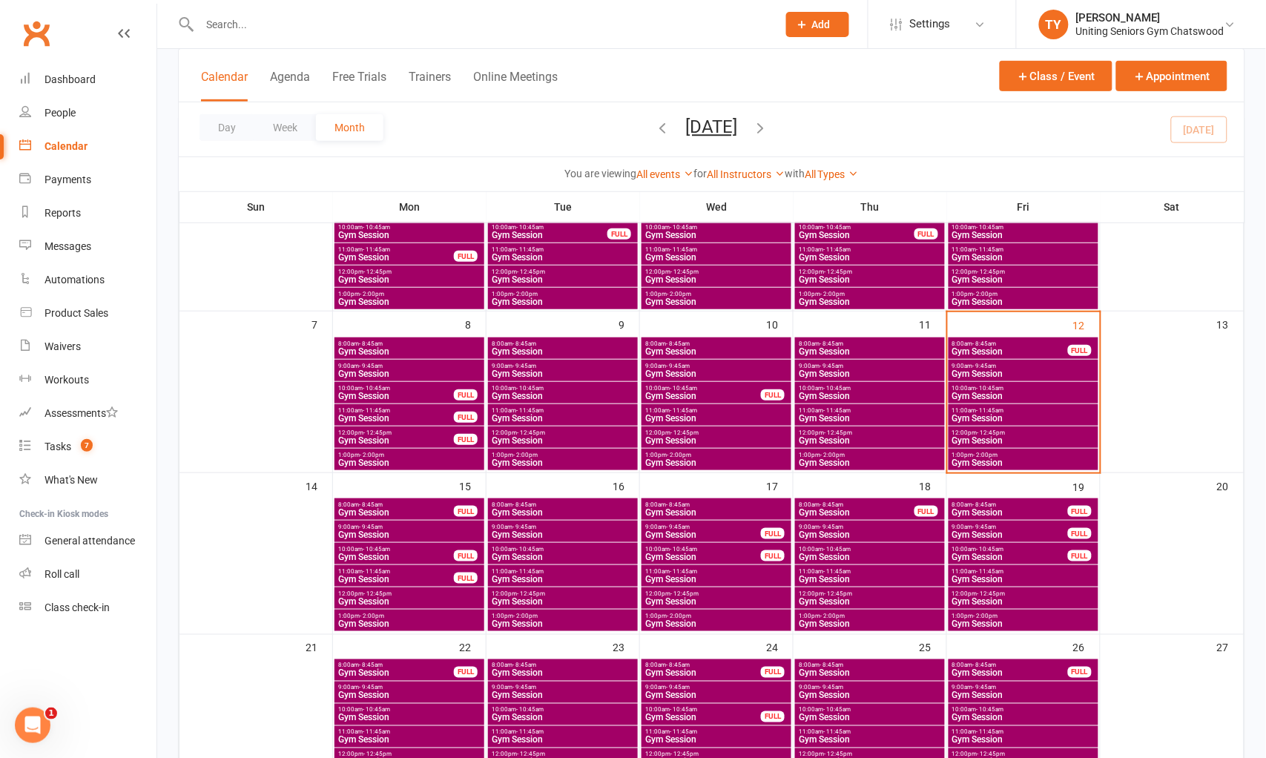
click at [455, 24] on input "text" at bounding box center [481, 24] width 572 height 21
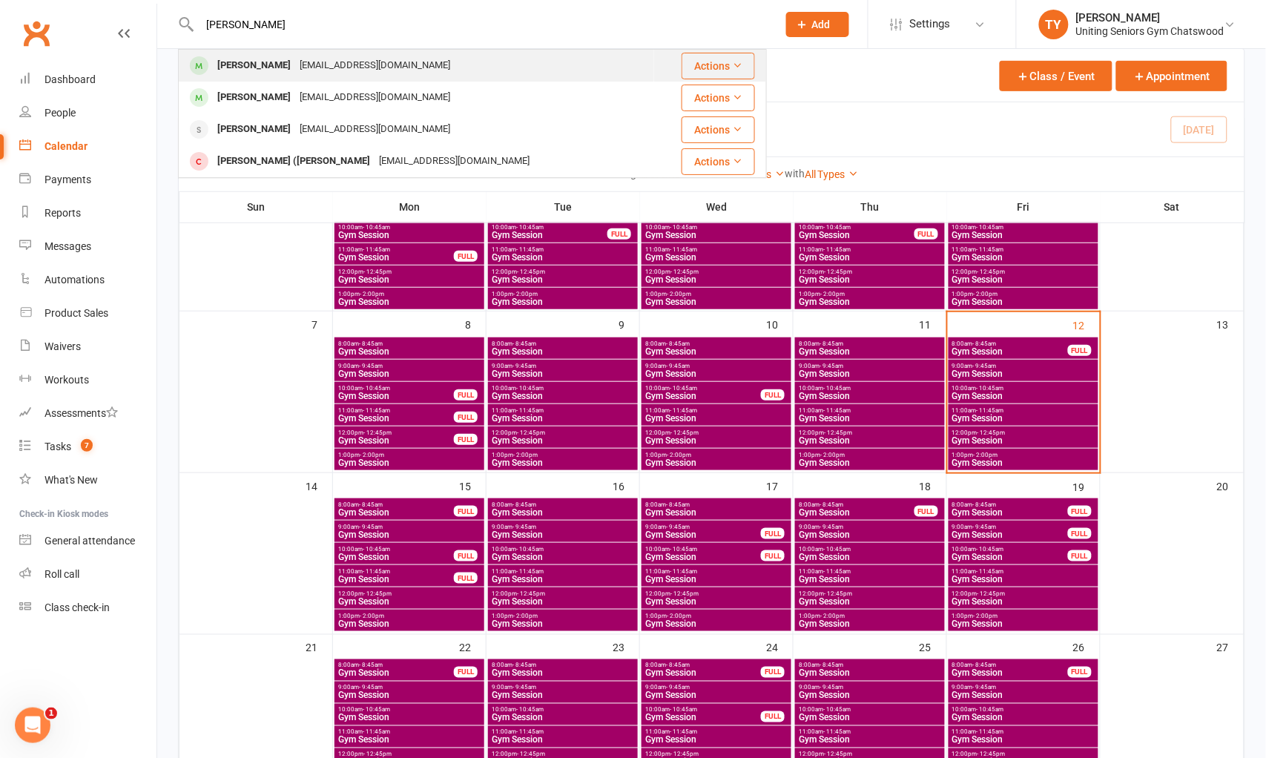
type input "[PERSON_NAME]"
click at [312, 60] on div "[EMAIL_ADDRESS][DOMAIN_NAME]" at bounding box center [374, 66] width 159 height 22
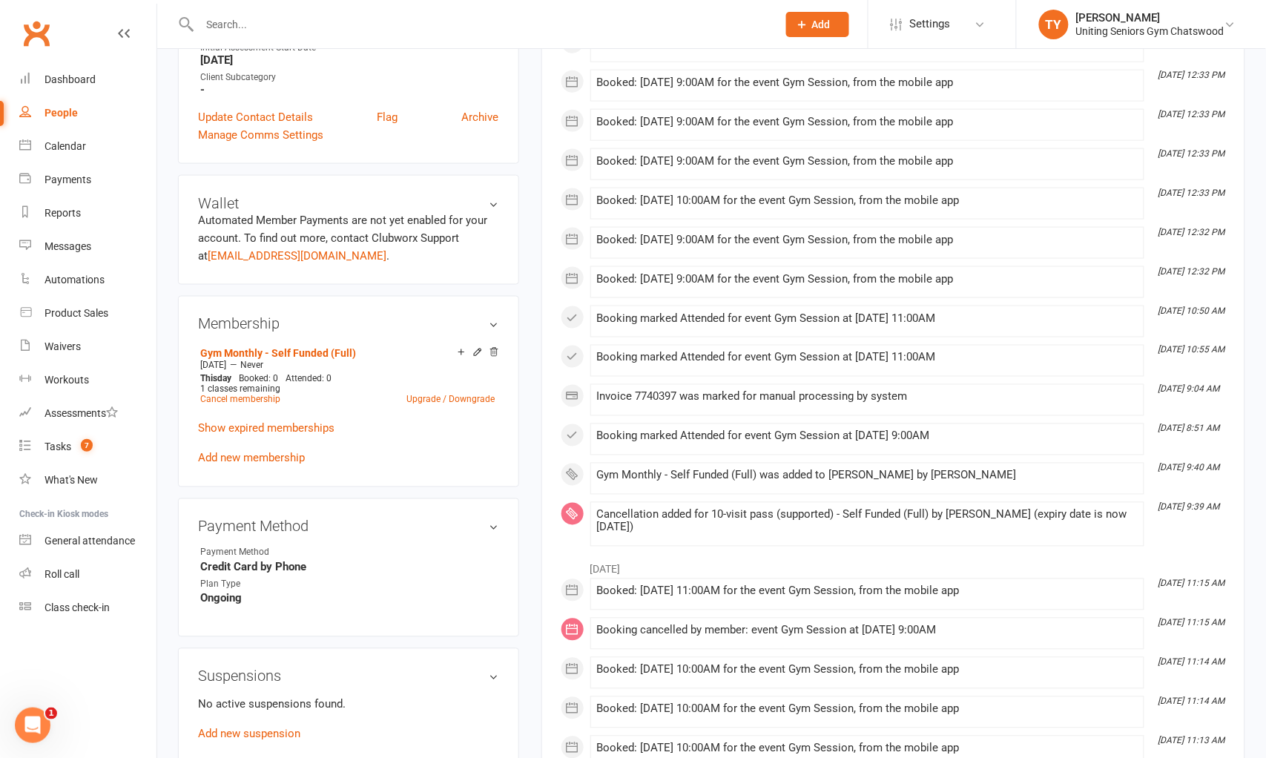
scroll to position [494, 0]
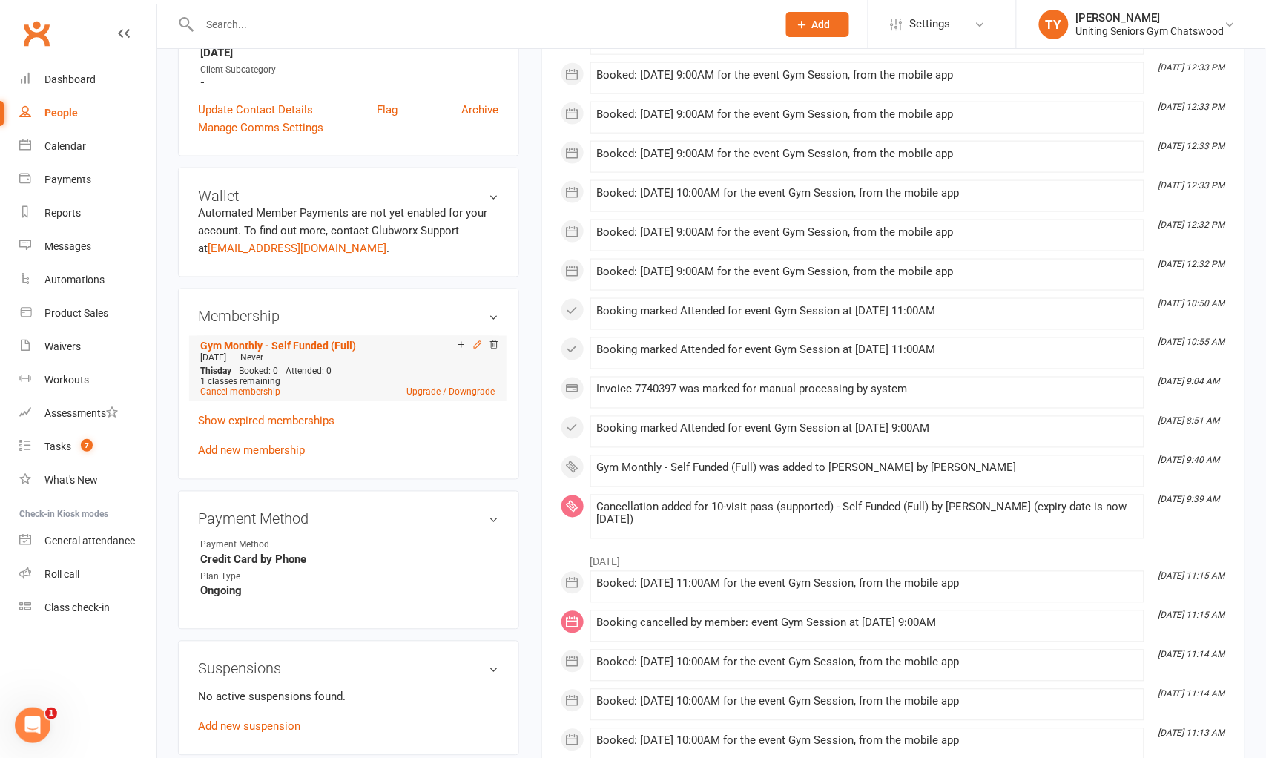
click at [478, 344] on icon at bounding box center [477, 344] width 7 height 7
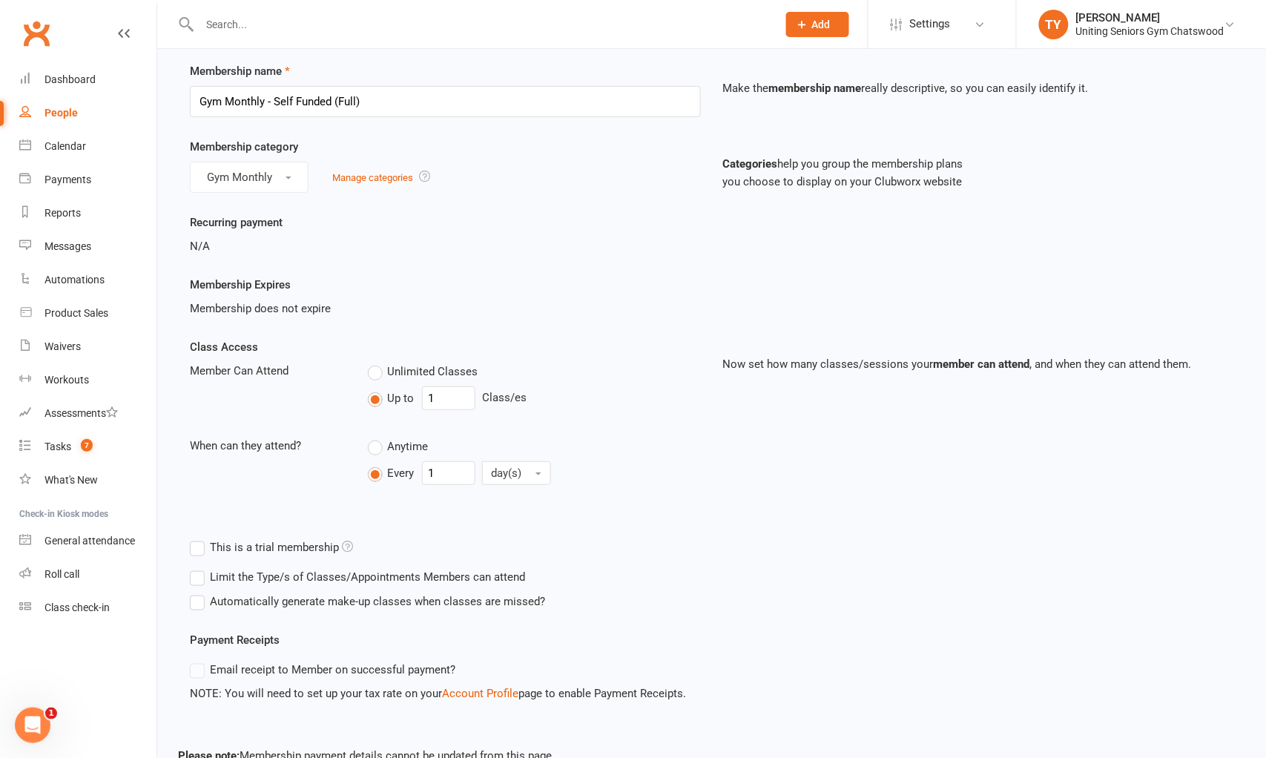
scroll to position [145, 0]
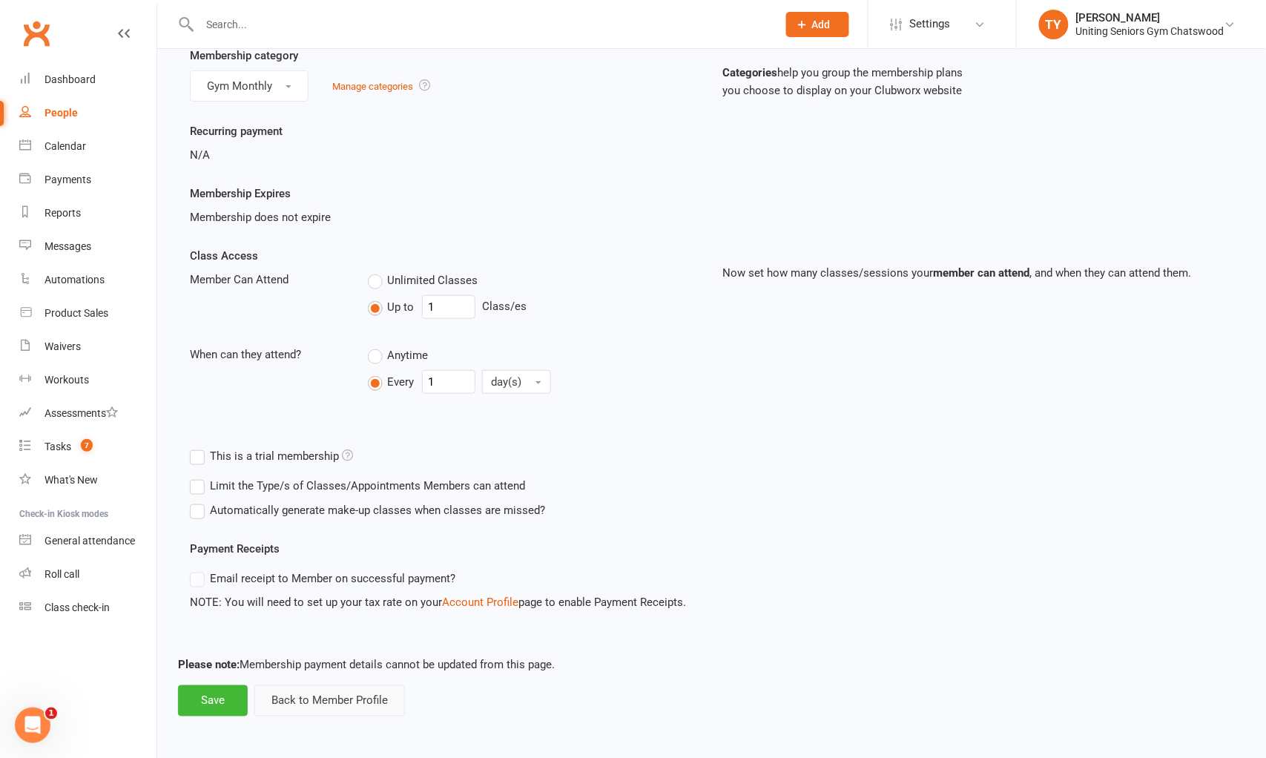
click at [307, 691] on button "Back to Member Profile" at bounding box center [329, 700] width 151 height 31
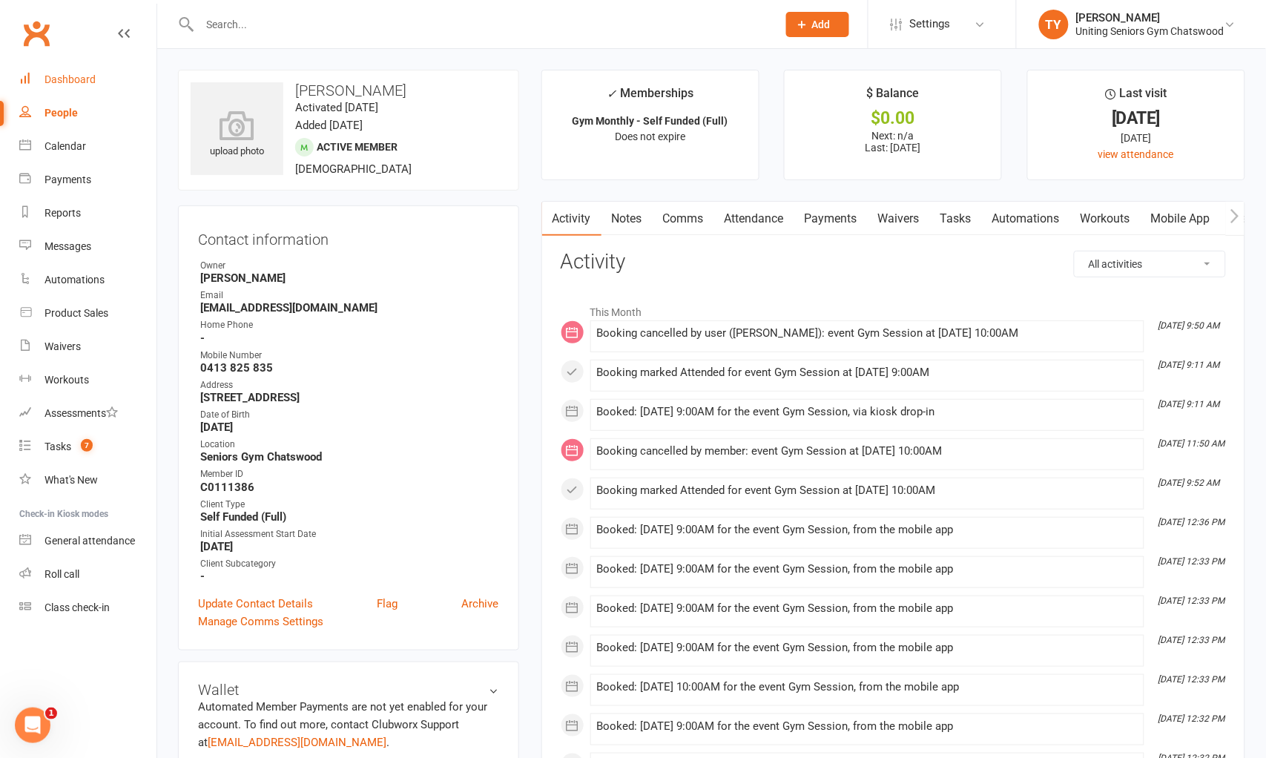
click at [95, 79] on link "Dashboard" at bounding box center [87, 79] width 137 height 33
